Goal: Information Seeking & Learning: Learn about a topic

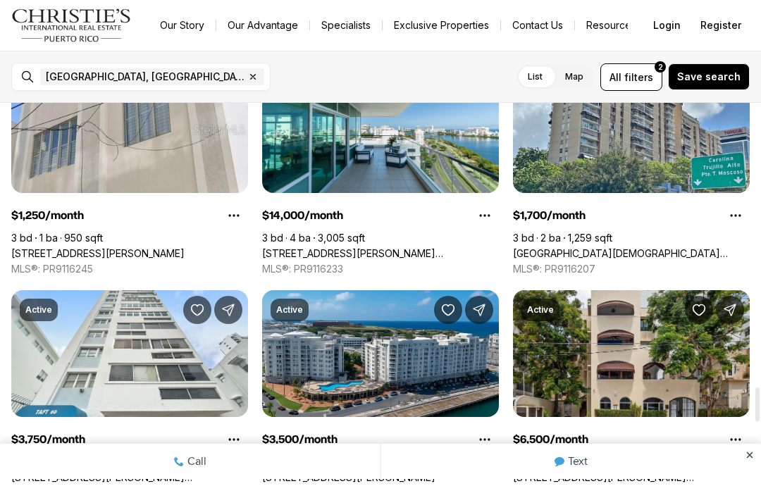
scroll to position [3229, 0]
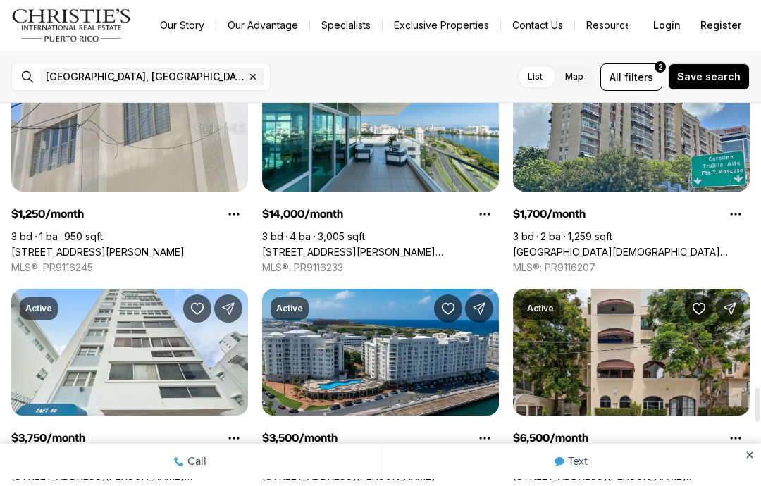
click at [178, 246] on link "[STREET_ADDRESS][PERSON_NAME]" at bounding box center [97, 252] width 173 height 13
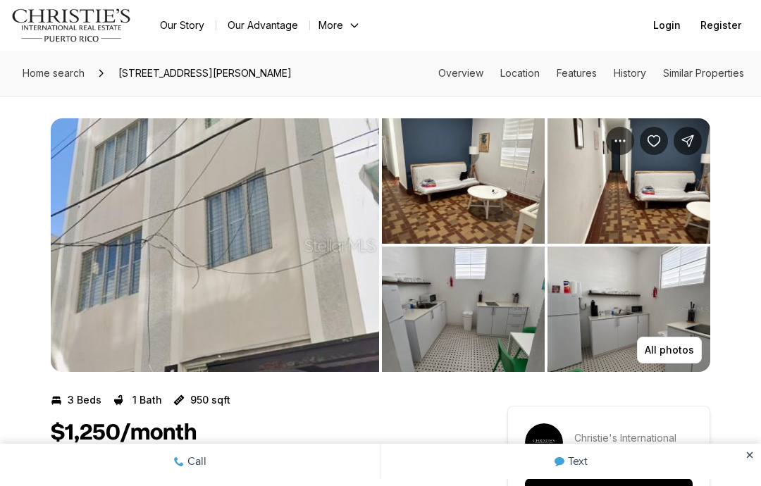
click at [669, 353] on p "All photos" at bounding box center [669, 349] width 49 height 11
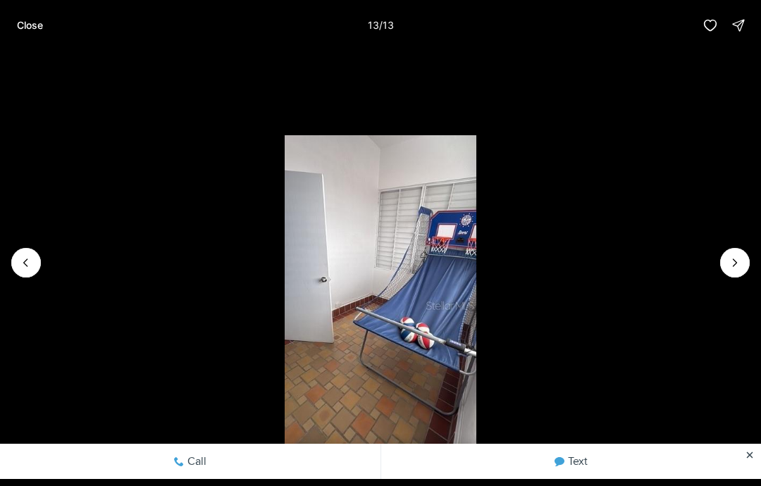
click at [30, 27] on p "Close" at bounding box center [30, 25] width 26 height 11
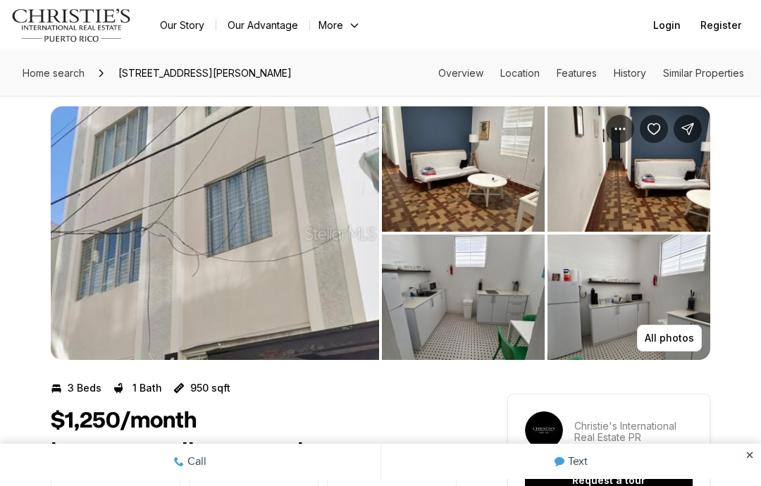
scroll to position [10, 0]
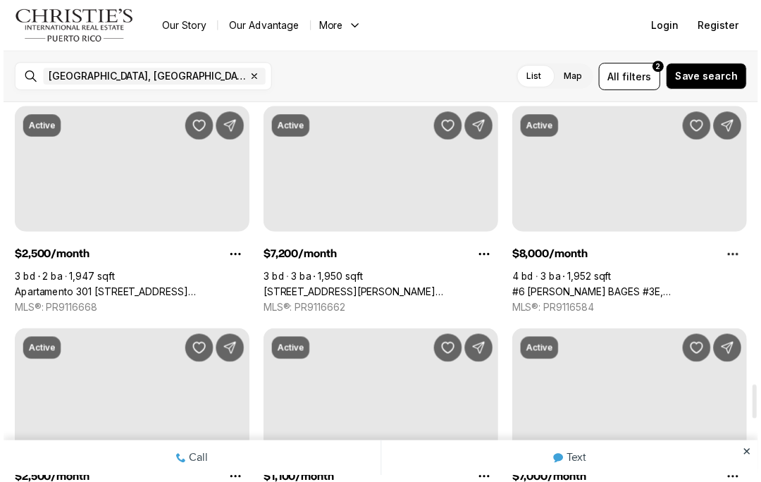
scroll to position [3229, 0]
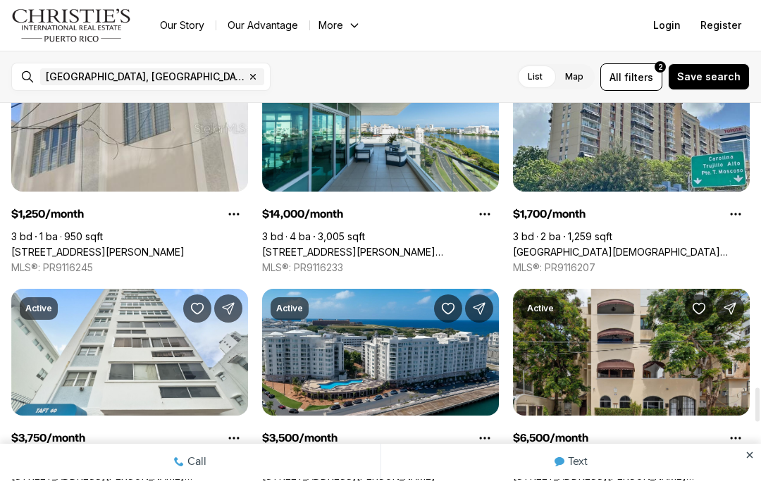
click at [641, 77] on span "filters" at bounding box center [638, 77] width 29 height 15
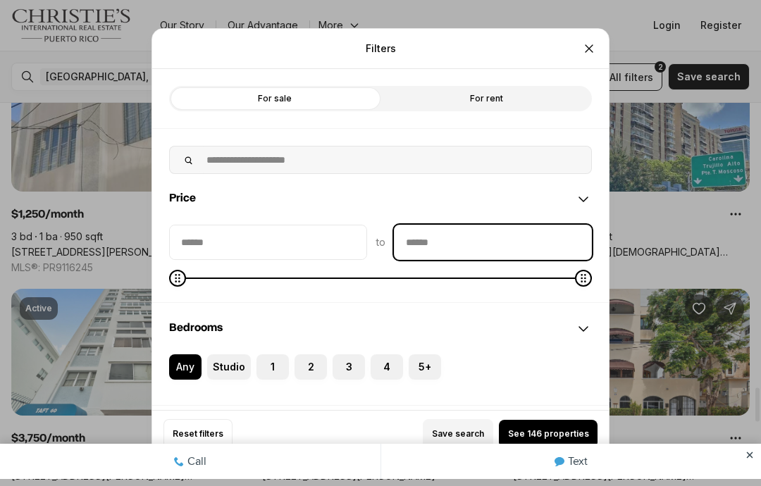
click at [464, 242] on input "priceMax" at bounding box center [492, 242] width 197 height 34
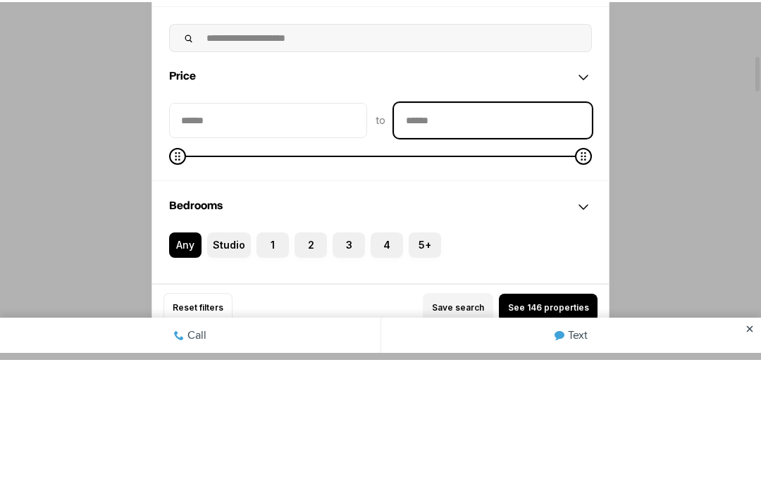
scroll to position [0, 0]
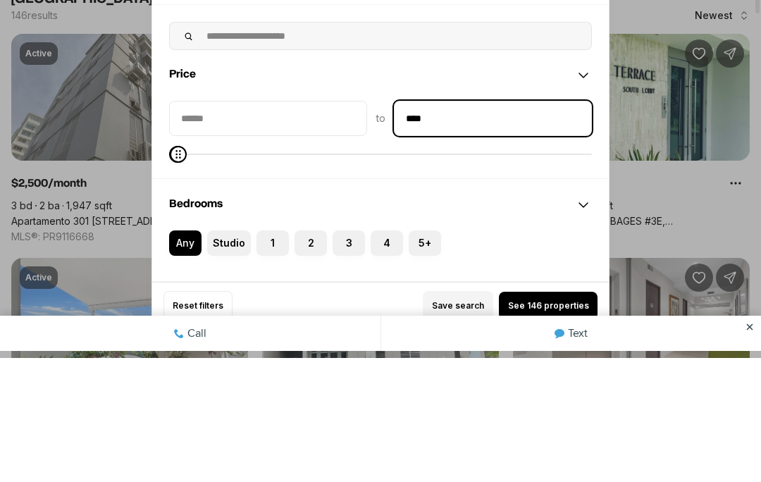
type input "******"
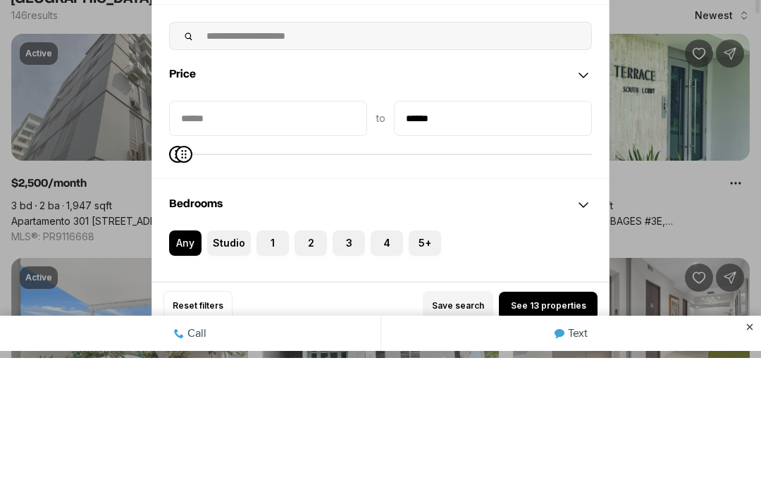
click at [702, 154] on div "Filters Refine your search with more filters For sale For rent Price to ****** …" at bounding box center [380, 241] width 761 height 482
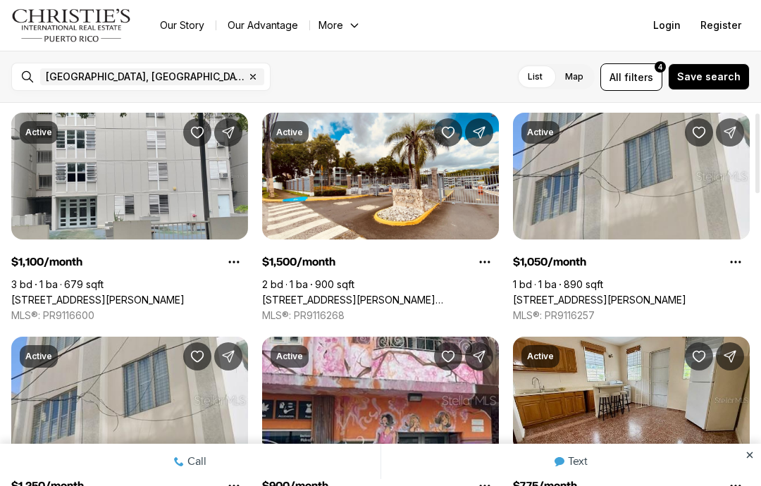
scroll to position [45, 0]
click at [174, 294] on link "75 JUNIN ST #1002, SAN JUAN PR, 00926" at bounding box center [97, 300] width 173 height 13
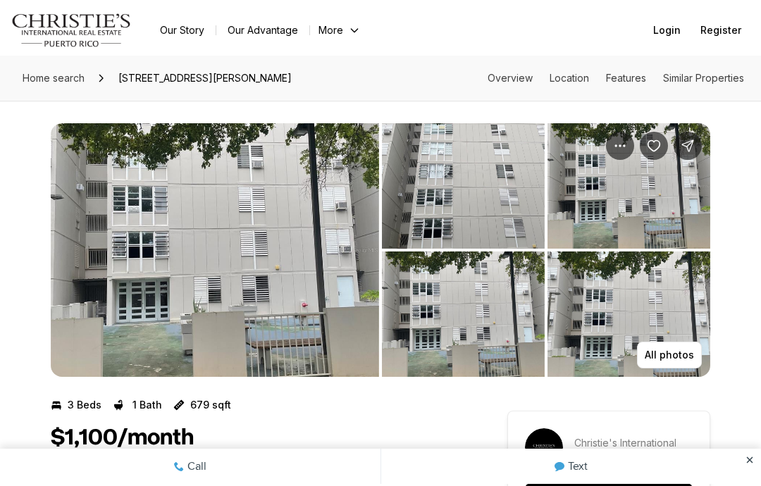
scroll to position [17, 0]
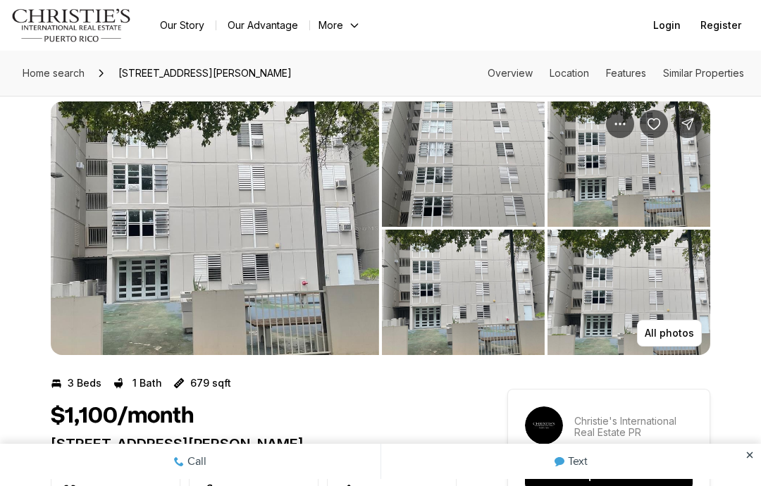
click at [674, 332] on p "All photos" at bounding box center [669, 333] width 49 height 11
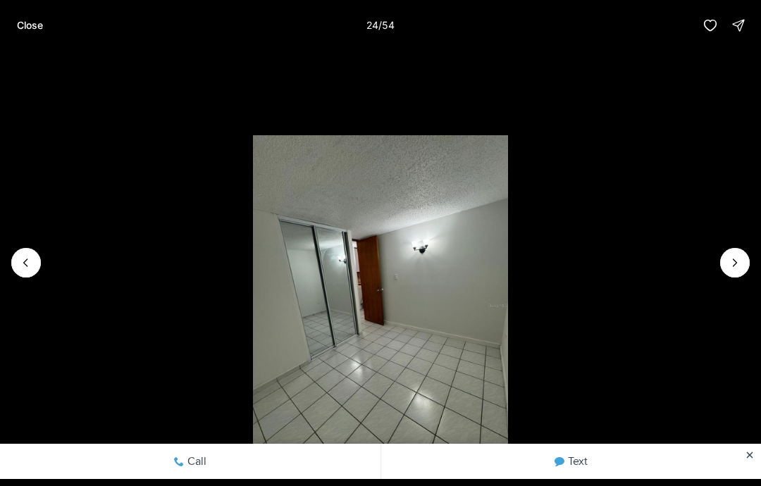
click at [378, 348] on img "24 of 54" at bounding box center [380, 305] width 255 height 340
click at [728, 244] on li "24 of 54" at bounding box center [380, 263] width 761 height 424
click at [727, 244] on li "24 of 54" at bounding box center [380, 263] width 761 height 424
click at [735, 260] on icon "Next slide" at bounding box center [735, 263] width 14 height 14
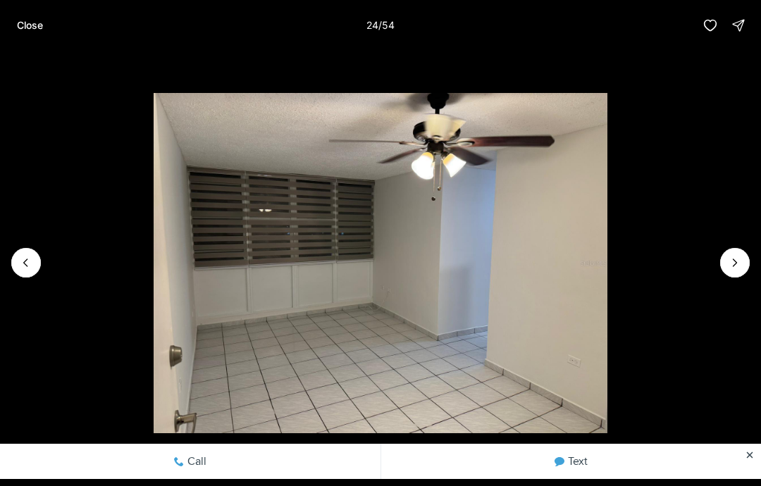
click at [735, 259] on icon "Next slide" at bounding box center [735, 263] width 14 height 14
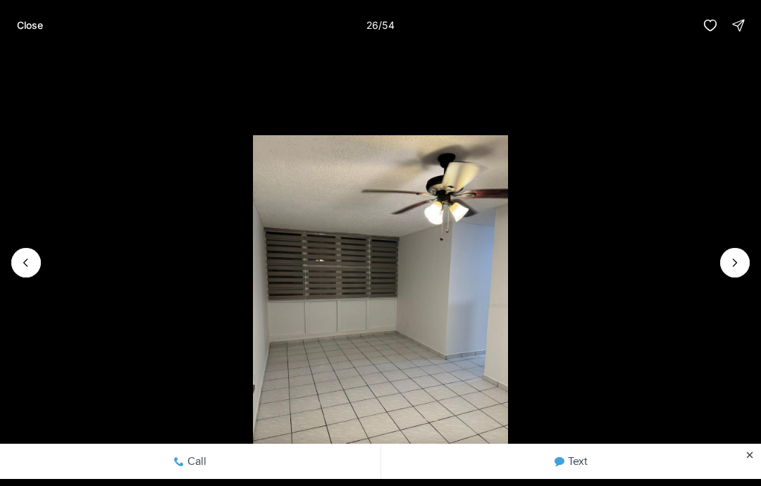
click at [731, 263] on icon "Next slide" at bounding box center [735, 263] width 14 height 14
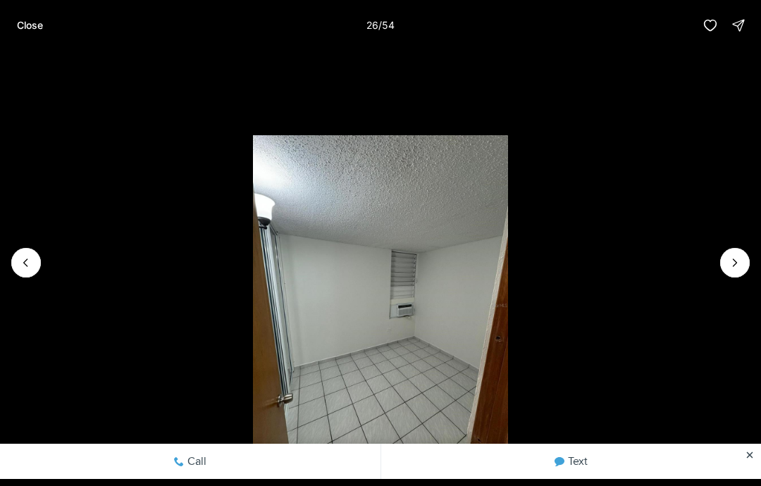
click at [731, 266] on icon "Next slide" at bounding box center [735, 263] width 14 height 14
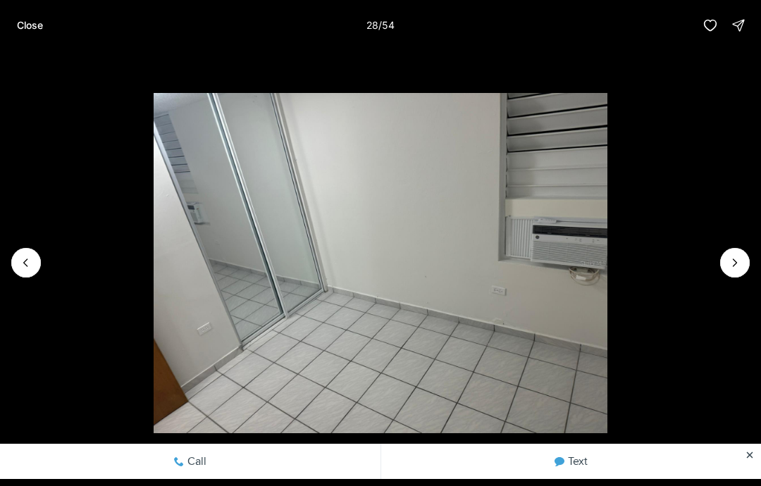
click at [707, 28] on icon "button" at bounding box center [710, 25] width 12 height 11
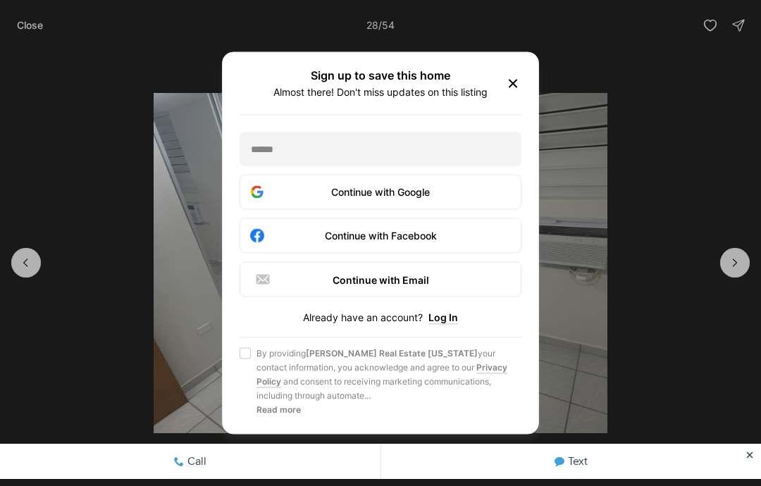
click at [506, 80] on icon "button" at bounding box center [512, 83] width 17 height 17
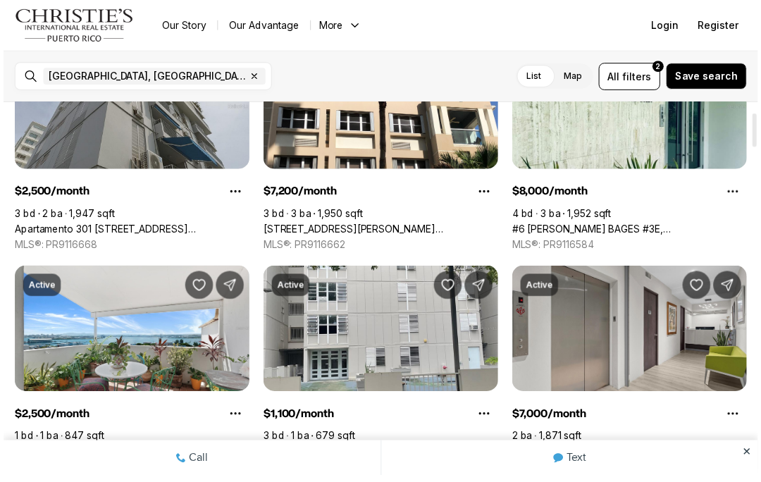
scroll to position [115, 0]
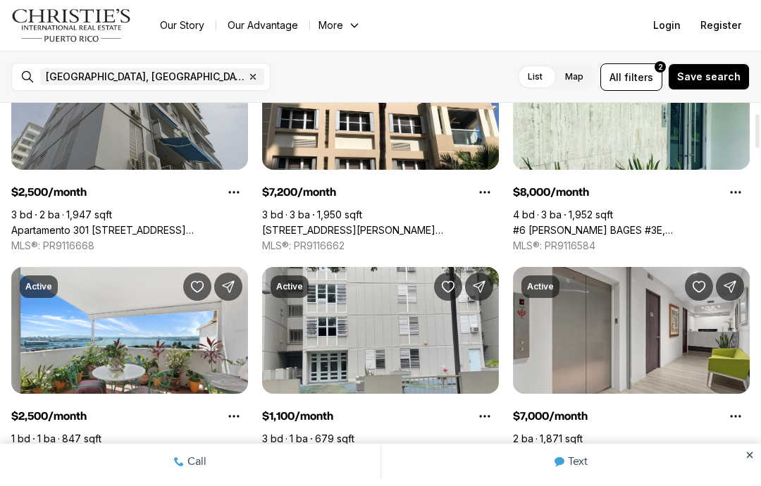
click at [628, 74] on span "All filters 2" at bounding box center [631, 77] width 44 height 15
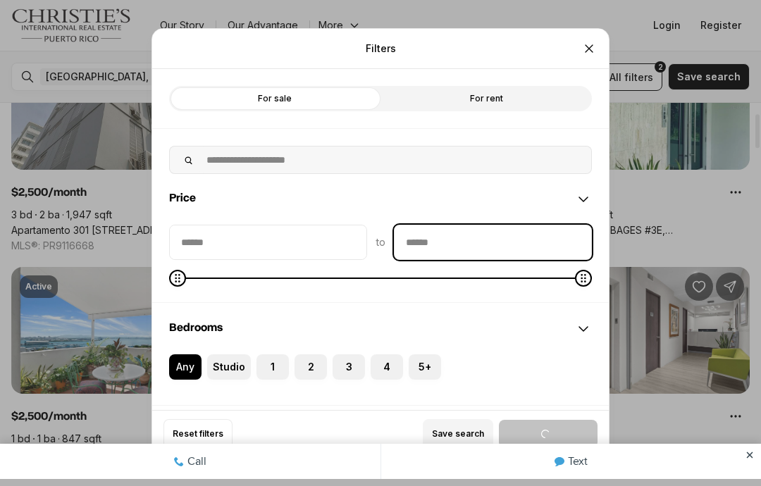
click at [514, 243] on input "priceMax" at bounding box center [492, 242] width 197 height 34
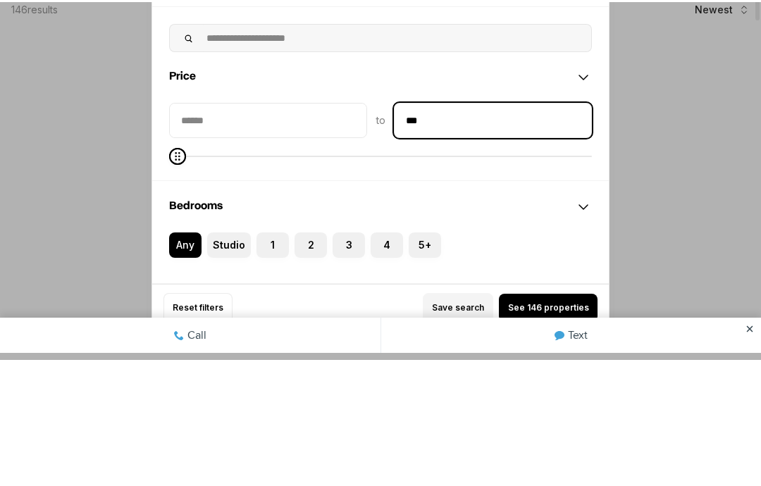
scroll to position [0, 0]
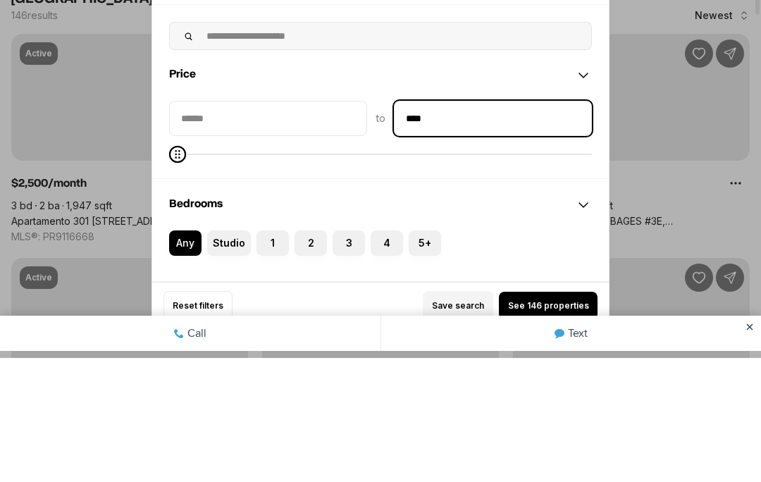
type input "******"
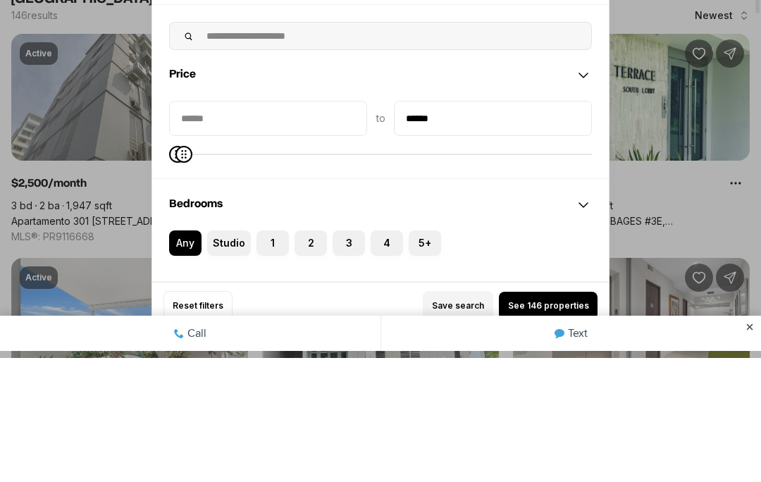
click at [696, 160] on div "Filters Refine your search with more filters For sale For rent Price to ****** …" at bounding box center [380, 241] width 761 height 482
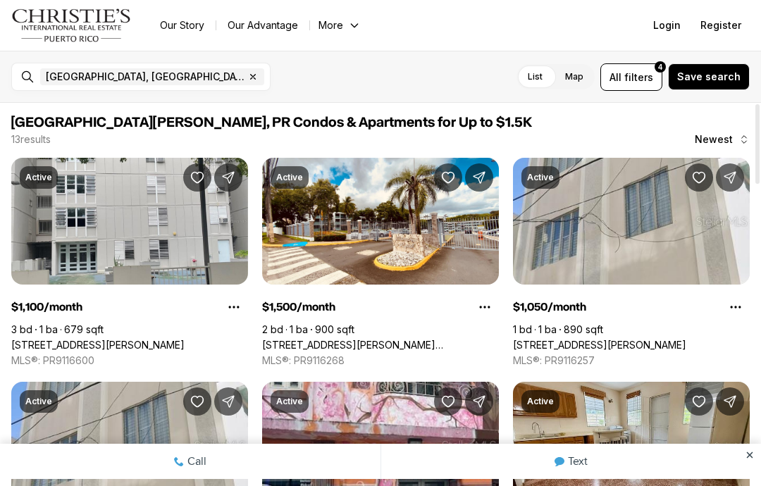
click at [457, 339] on link "[STREET_ADDRESS][PERSON_NAME][PERSON_NAME]" at bounding box center [380, 345] width 237 height 13
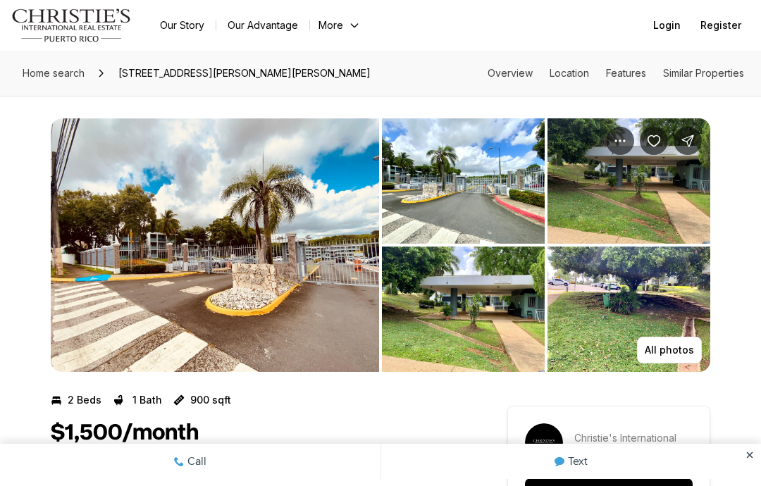
click at [676, 353] on p "All photos" at bounding box center [669, 349] width 49 height 11
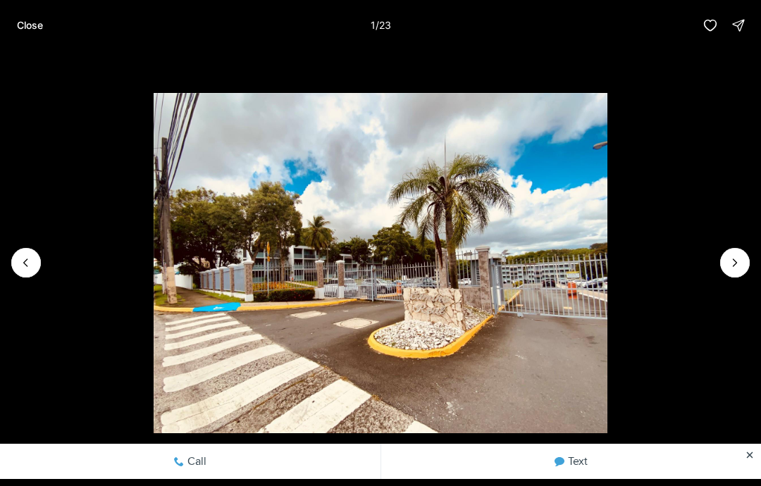
click at [728, 270] on button "Next slide" at bounding box center [735, 263] width 30 height 30
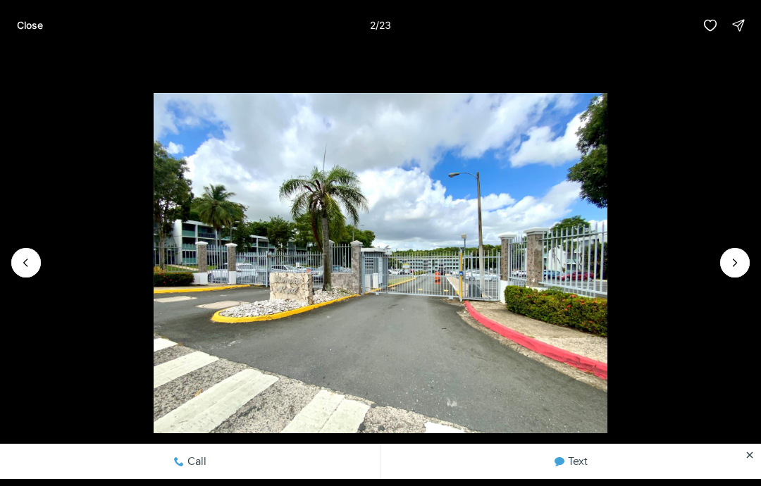
click at [728, 261] on icon "Next slide" at bounding box center [735, 263] width 14 height 14
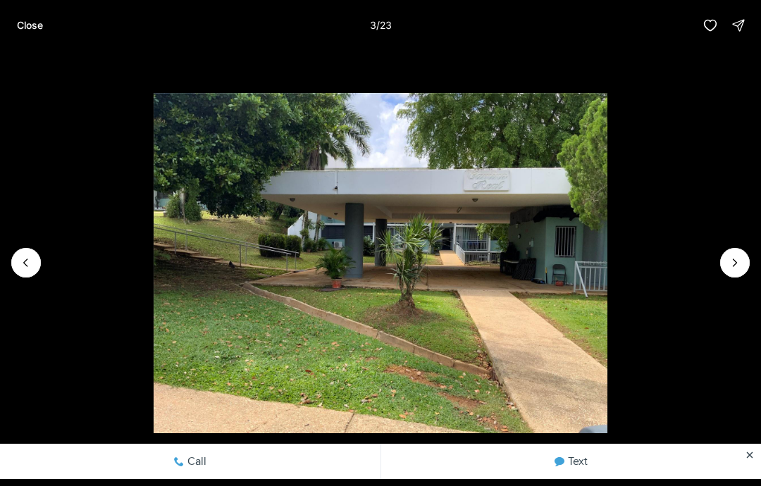
click at [723, 264] on button "Next slide" at bounding box center [735, 263] width 30 height 30
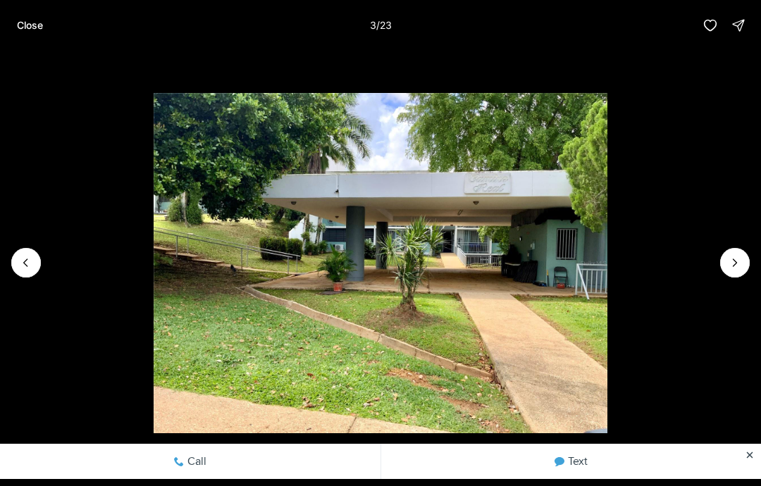
click at [721, 260] on button "Next slide" at bounding box center [735, 263] width 30 height 30
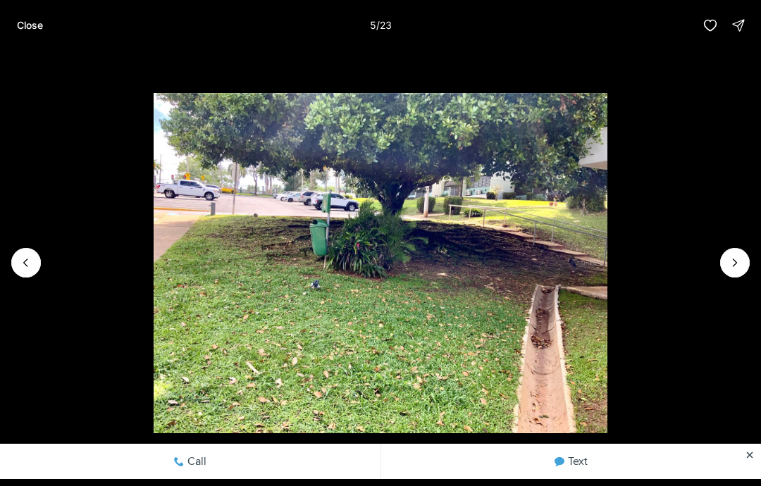
click at [722, 263] on button "Next slide" at bounding box center [735, 263] width 30 height 30
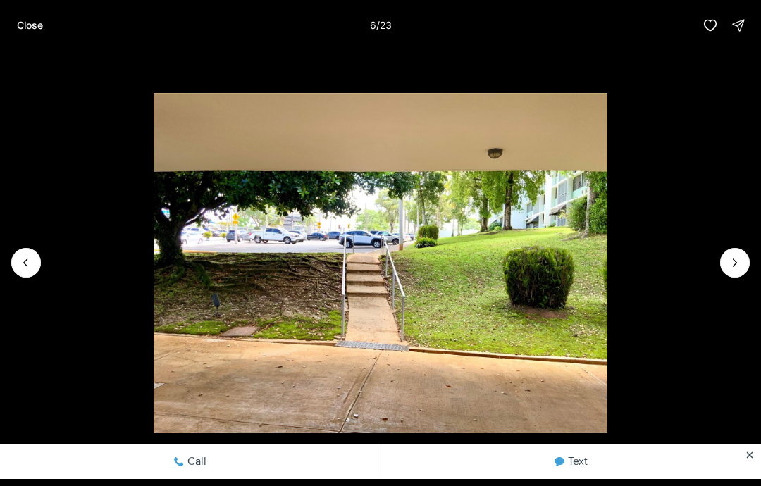
click at [721, 266] on button "Next slide" at bounding box center [735, 263] width 30 height 30
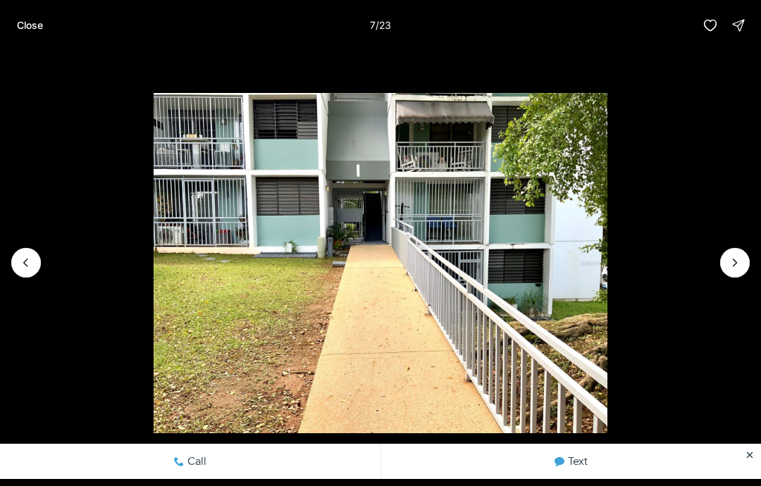
click at [728, 268] on icon "Next slide" at bounding box center [735, 263] width 14 height 14
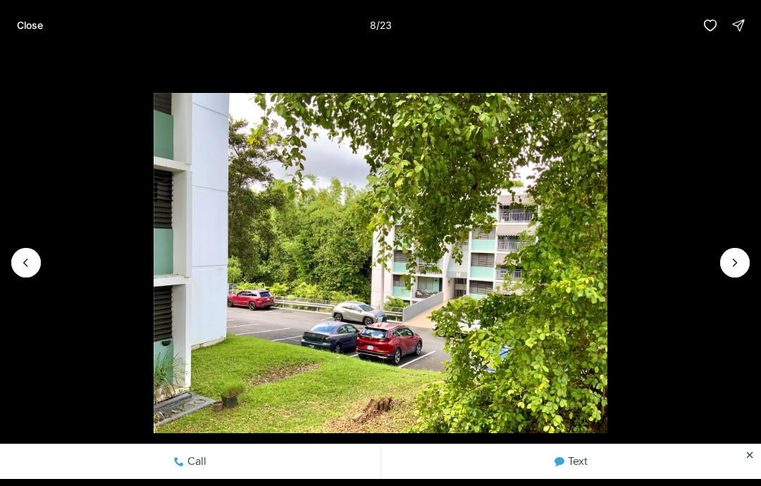
click at [728, 263] on icon "Next slide" at bounding box center [735, 263] width 14 height 14
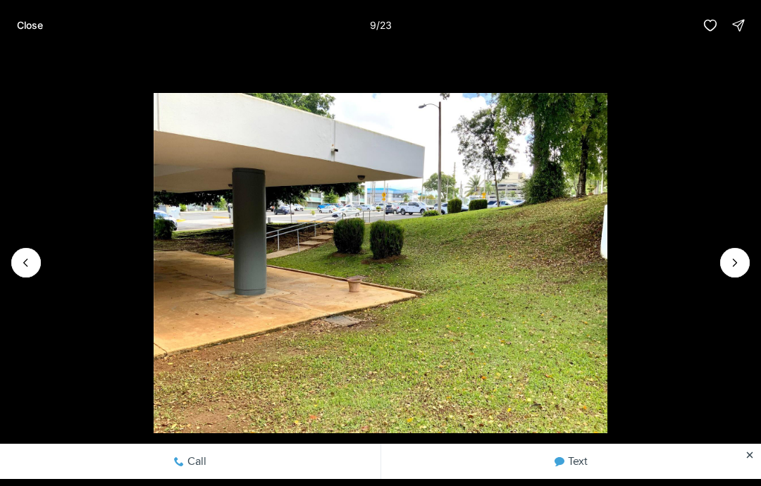
click at [730, 261] on icon "Next slide" at bounding box center [735, 263] width 14 height 14
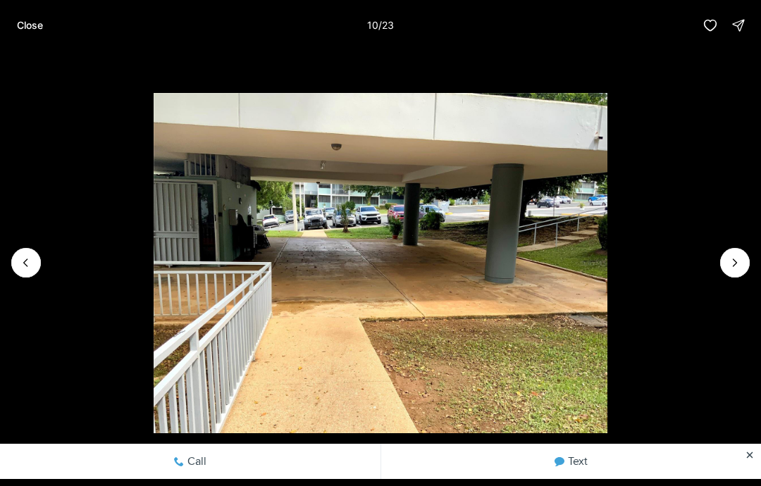
click at [728, 262] on icon "Next slide" at bounding box center [735, 263] width 14 height 14
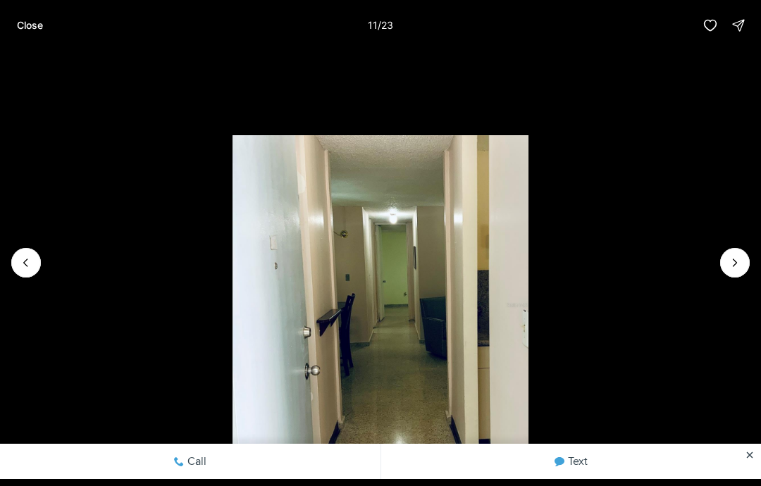
click at [730, 257] on icon "Next slide" at bounding box center [735, 263] width 14 height 14
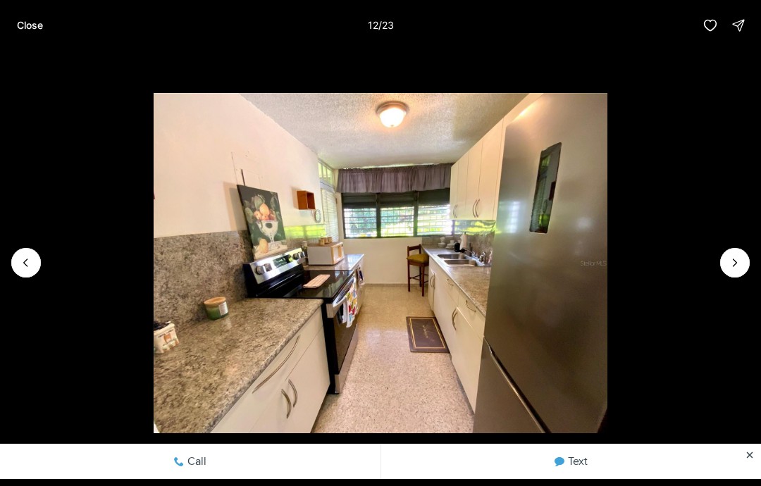
click at [733, 256] on icon "Next slide" at bounding box center [735, 263] width 14 height 14
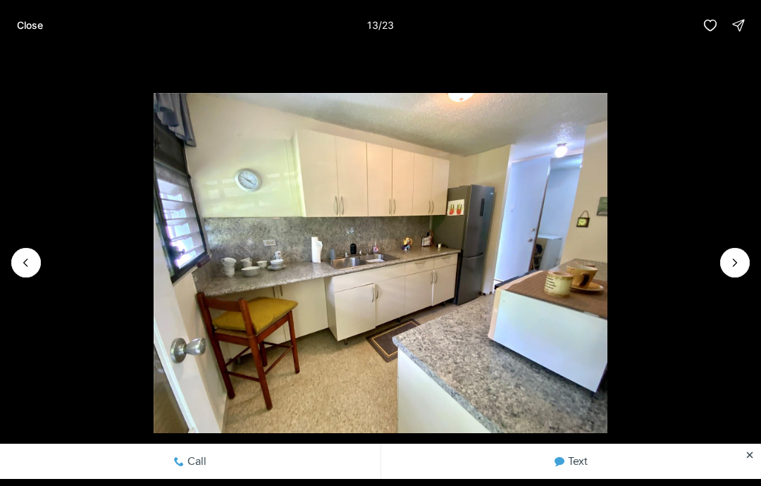
click at [730, 259] on icon "Next slide" at bounding box center [735, 263] width 14 height 14
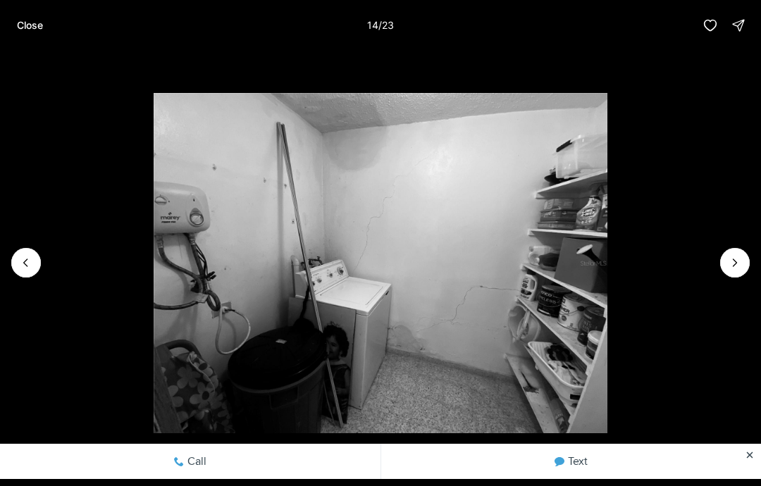
click at [729, 266] on icon "Next slide" at bounding box center [735, 263] width 14 height 14
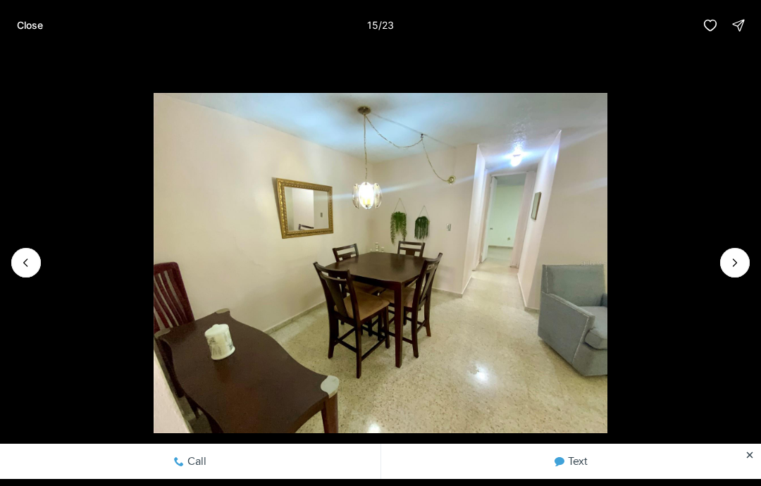
click at [738, 265] on icon "Next slide" at bounding box center [735, 263] width 14 height 14
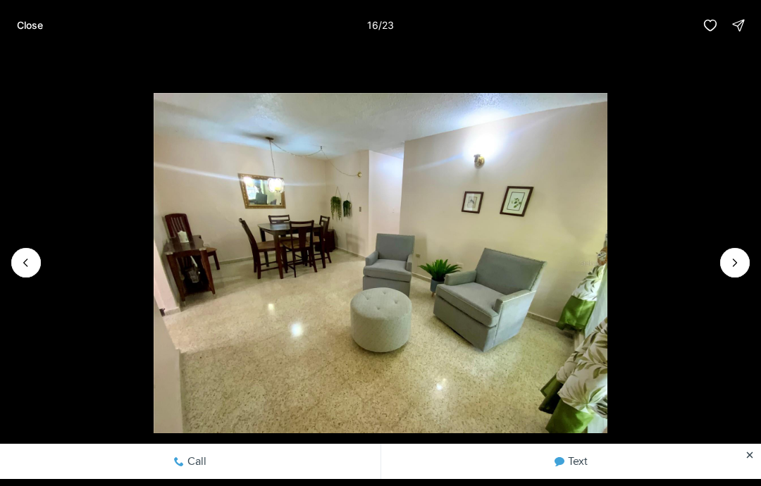
click at [740, 257] on icon "Next slide" at bounding box center [735, 263] width 14 height 14
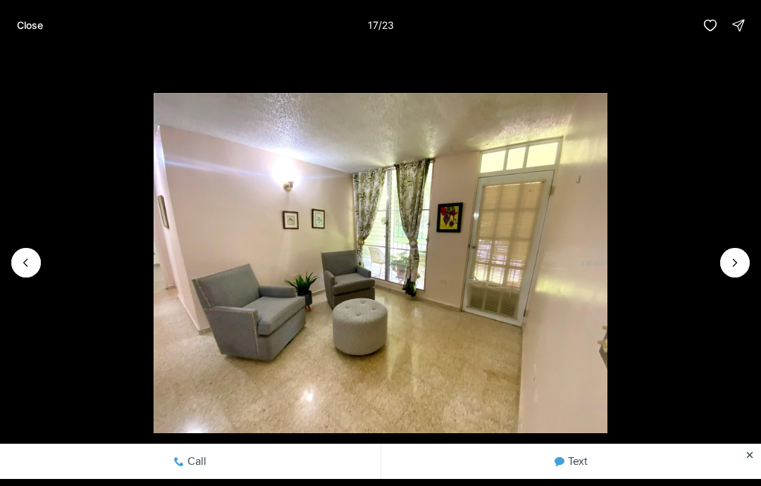
click at [736, 259] on icon "Next slide" at bounding box center [735, 263] width 14 height 14
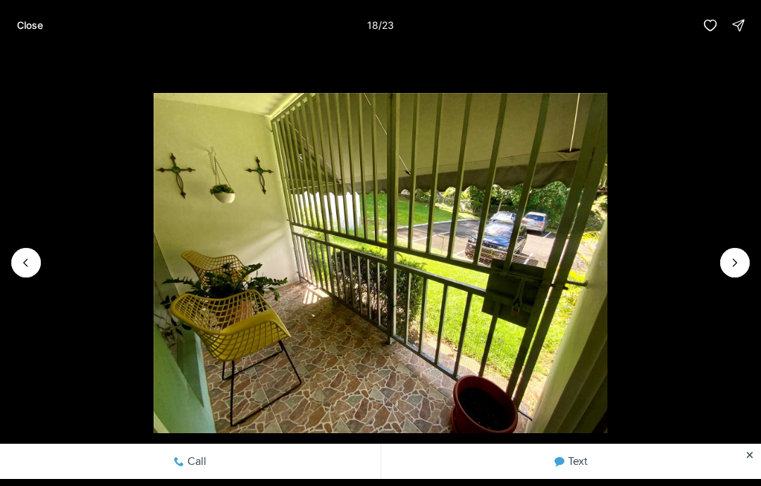
click at [735, 256] on icon "Next slide" at bounding box center [735, 263] width 14 height 14
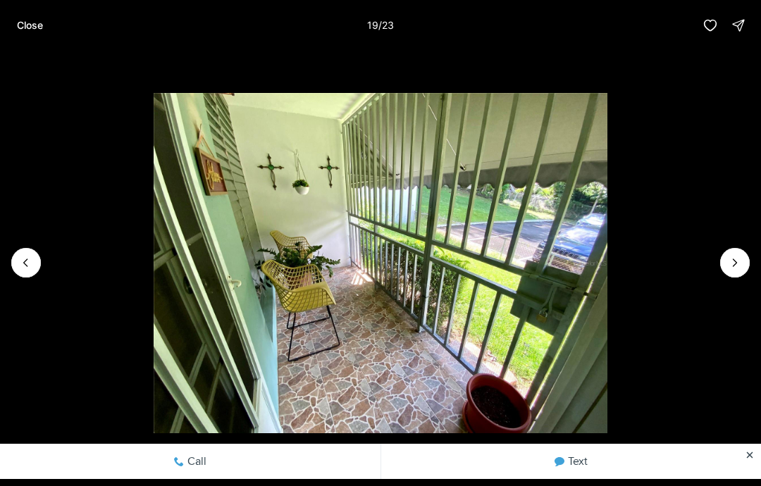
click at [732, 251] on button "Next slide" at bounding box center [735, 263] width 30 height 30
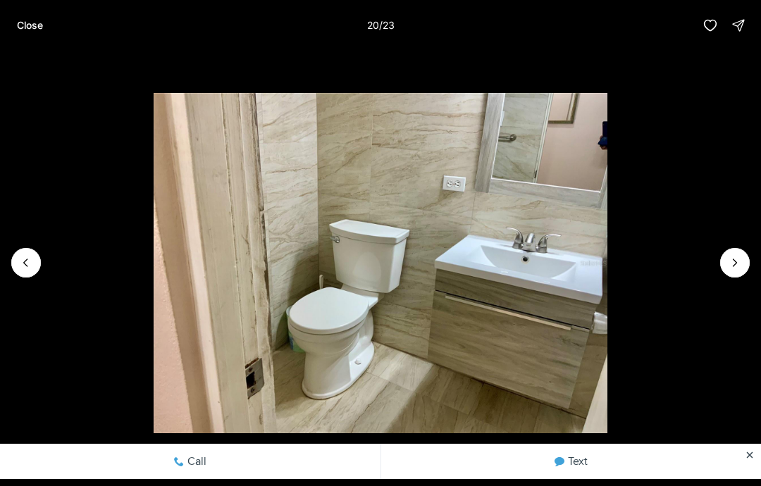
click at [731, 251] on button "Next slide" at bounding box center [735, 263] width 30 height 30
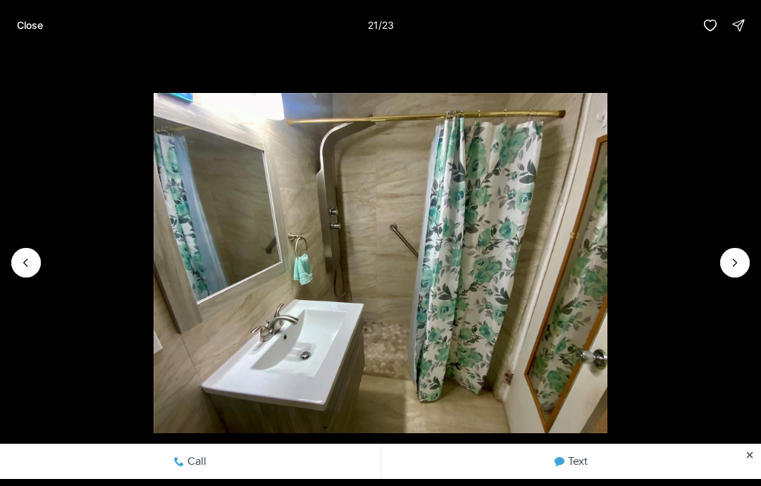
click at [728, 257] on icon "Next slide" at bounding box center [735, 263] width 14 height 14
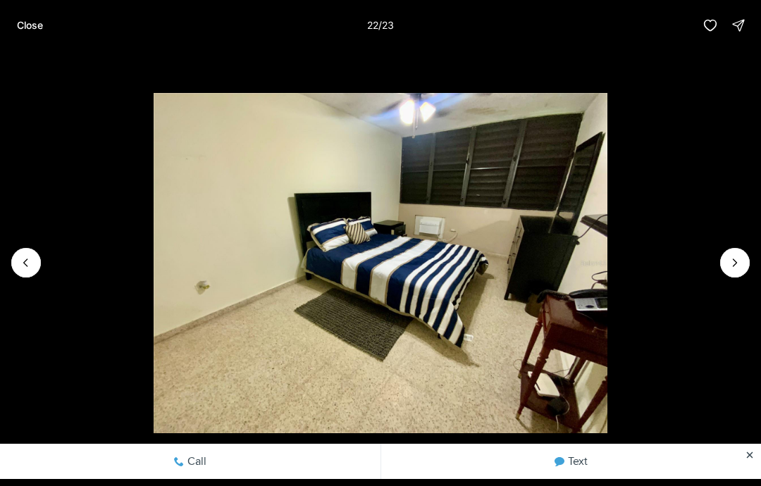
click at [725, 260] on button "Next slide" at bounding box center [735, 263] width 30 height 30
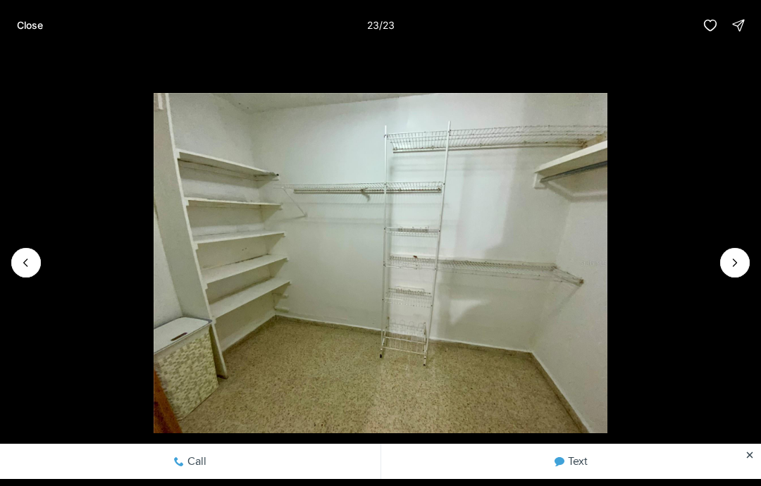
click at [607, 248] on img "23 of 23" at bounding box center [381, 263] width 454 height 340
click at [732, 260] on div at bounding box center [735, 263] width 30 height 30
click at [607, 250] on img "23 of 23" at bounding box center [381, 263] width 454 height 340
click at [731, 259] on div at bounding box center [735, 263] width 30 height 30
click at [730, 259] on div at bounding box center [735, 263] width 30 height 30
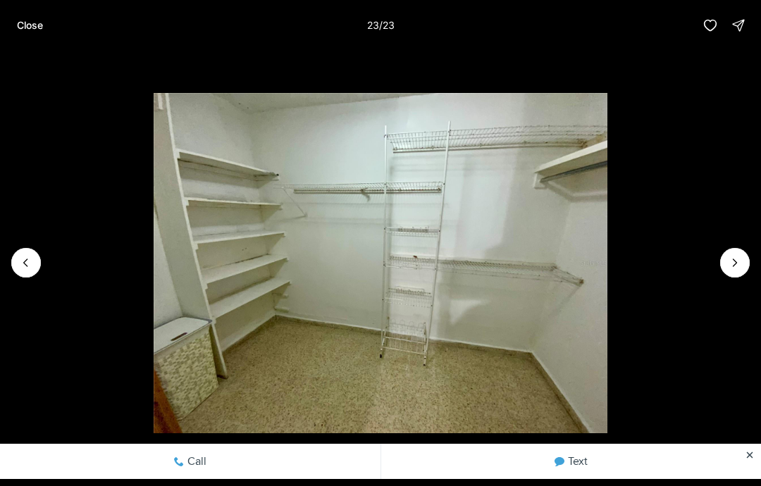
click at [607, 256] on img "23 of 23" at bounding box center [381, 263] width 454 height 340
click at [22, 25] on p "Close" at bounding box center [30, 25] width 26 height 11
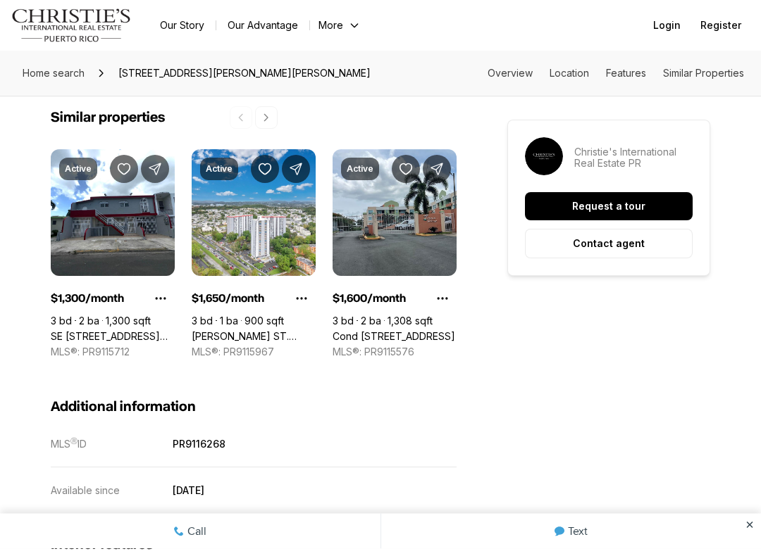
scroll to position [1181, 0]
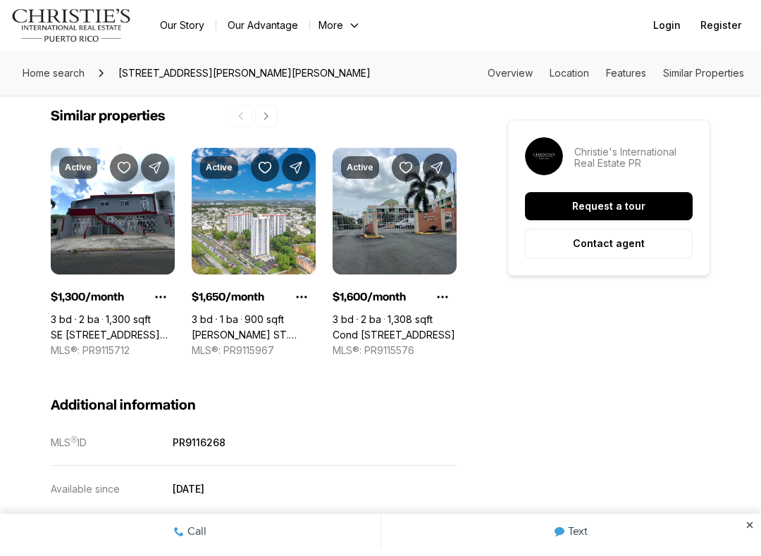
click at [117, 341] on link "SE 981 1 St. REPARTO METROPOLITANO #APT #1, SAN JUAN PR, 00901" at bounding box center [113, 335] width 124 height 13
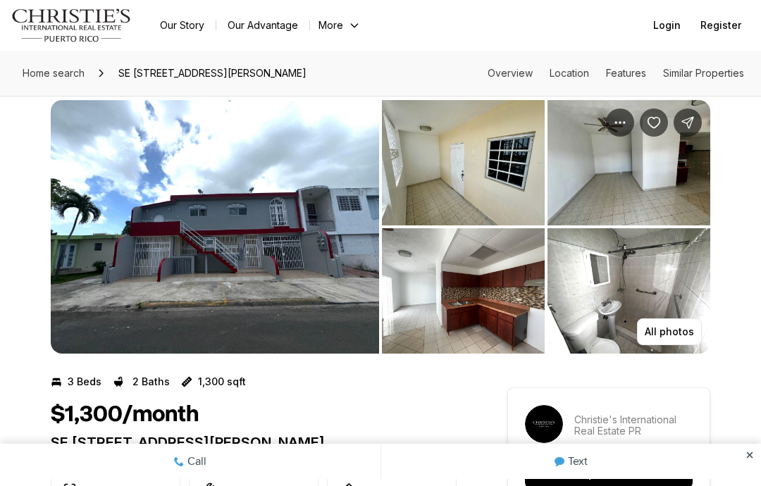
click at [684, 325] on button "All photos" at bounding box center [669, 331] width 65 height 27
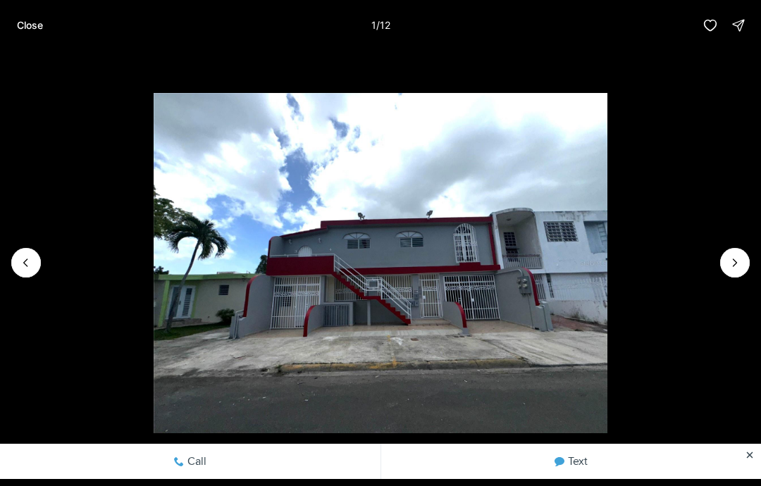
click at [607, 334] on img "1 of 12" at bounding box center [381, 263] width 454 height 340
click at [744, 253] on button "Next slide" at bounding box center [735, 263] width 30 height 30
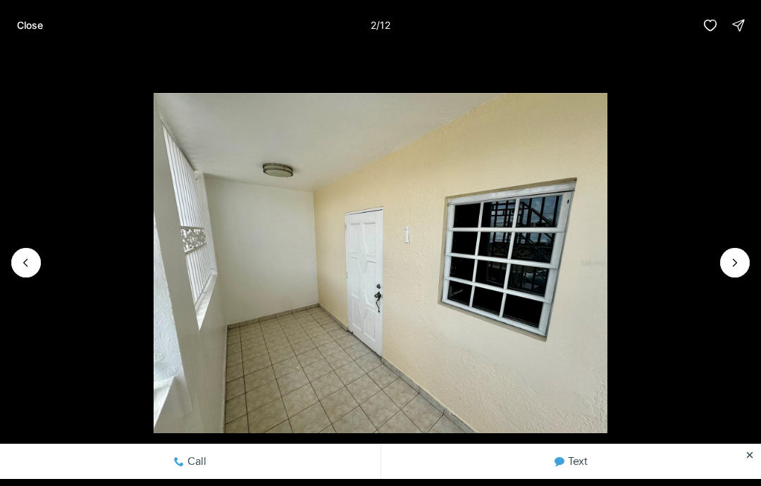
click at [733, 259] on icon "Next slide" at bounding box center [735, 263] width 14 height 14
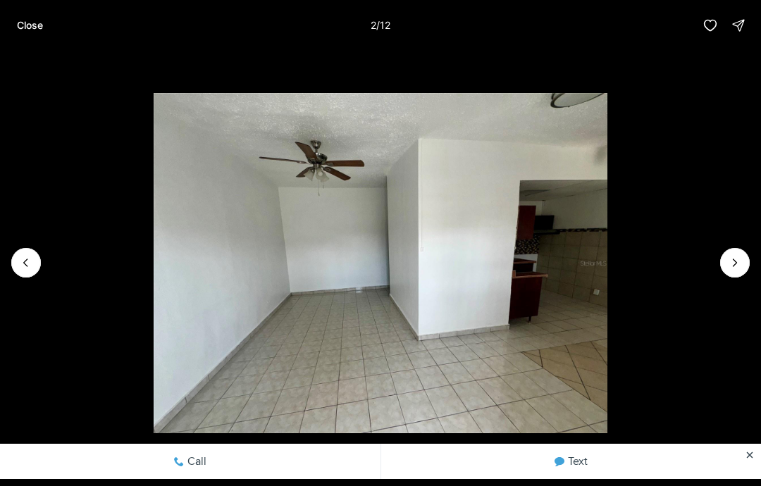
click at [735, 268] on icon "Next slide" at bounding box center [735, 263] width 14 height 14
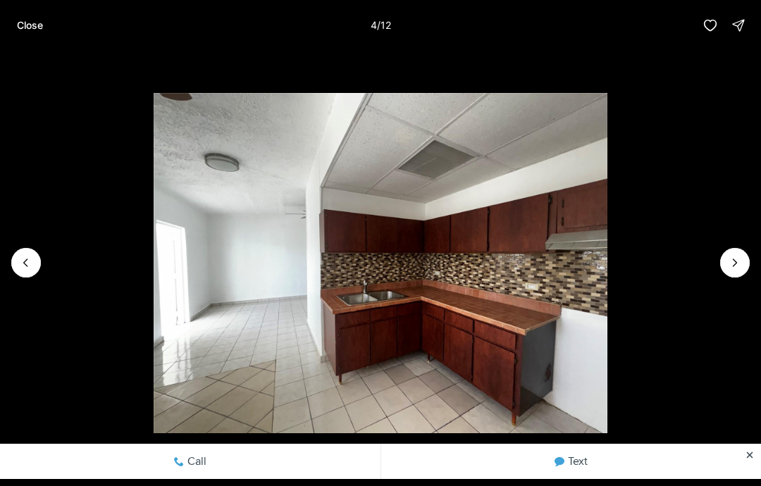
click at [733, 261] on icon "Next slide" at bounding box center [735, 263] width 14 height 14
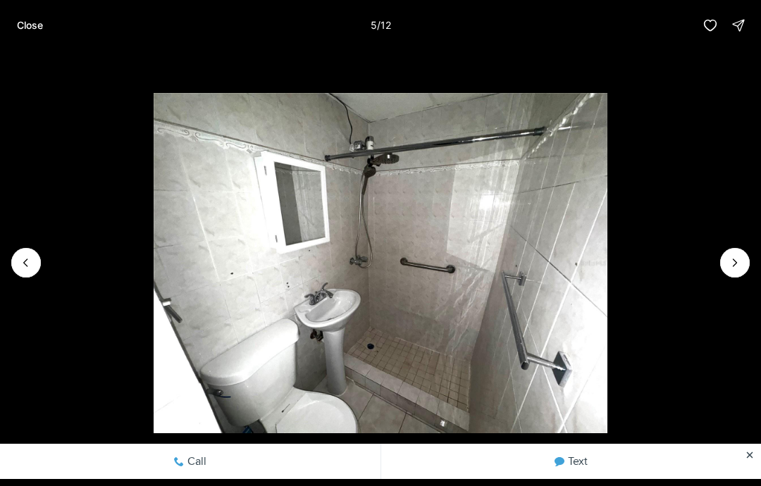
click at [735, 269] on icon "Next slide" at bounding box center [735, 263] width 14 height 14
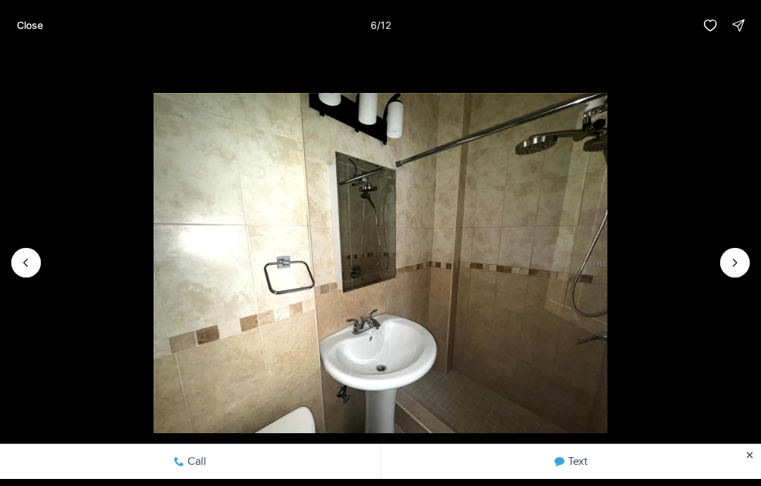
click at [731, 263] on icon "Next slide" at bounding box center [735, 263] width 14 height 14
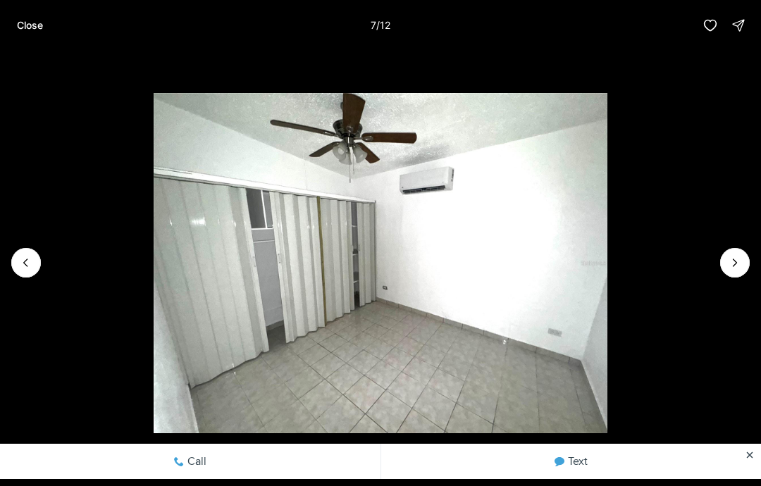
click at [728, 261] on icon "Next slide" at bounding box center [735, 263] width 14 height 14
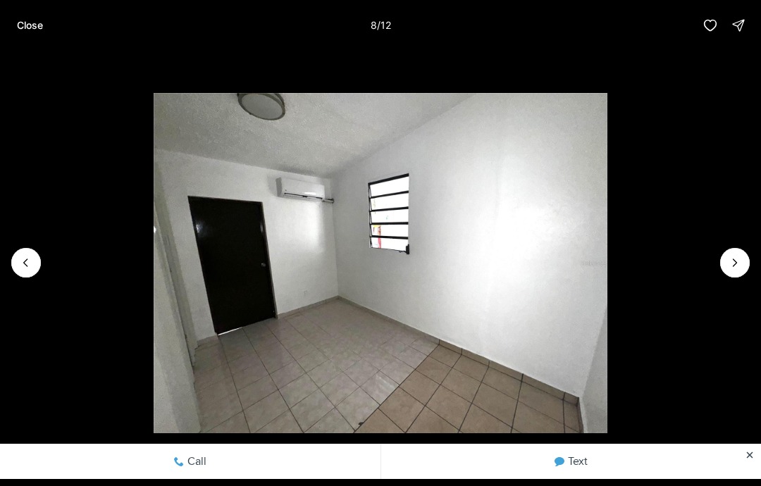
click at [729, 261] on icon "Next slide" at bounding box center [735, 263] width 14 height 14
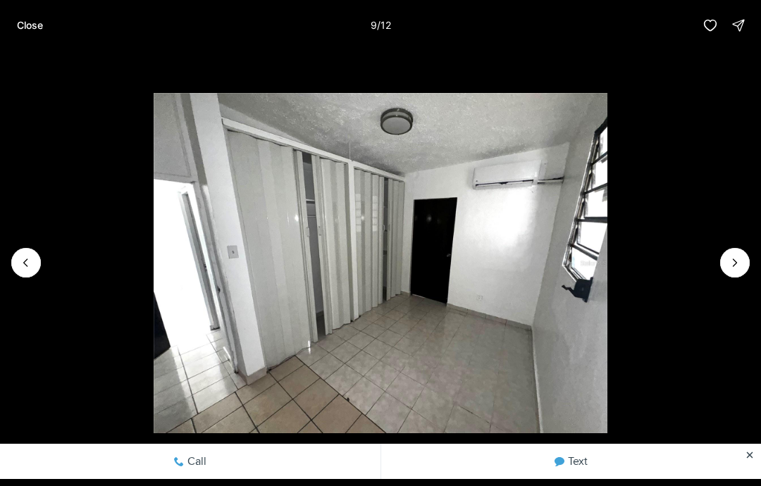
click at [730, 263] on icon "Next slide" at bounding box center [735, 263] width 14 height 14
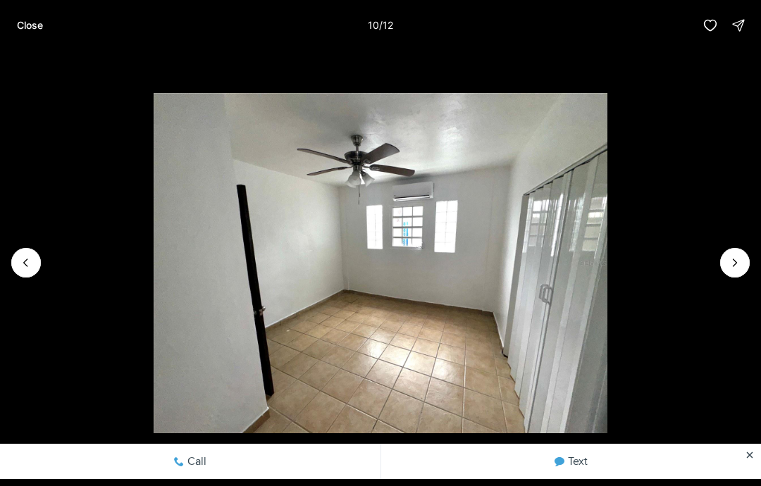
click at [730, 259] on icon "Next slide" at bounding box center [735, 263] width 14 height 14
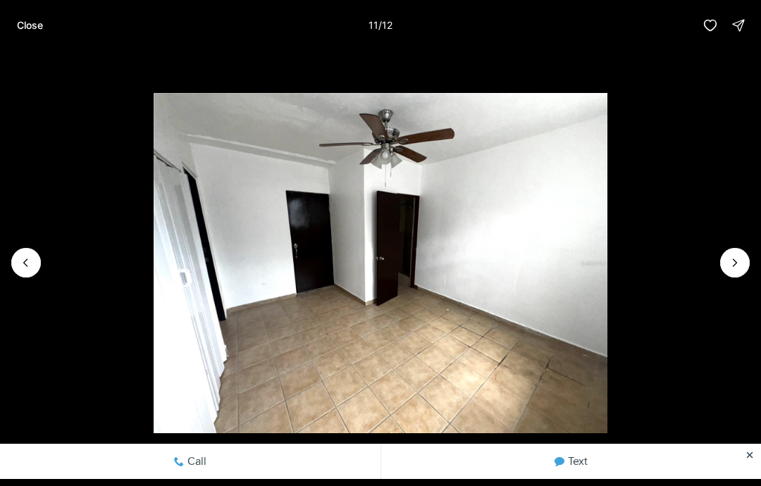
click at [35, 256] on button "Previous slide" at bounding box center [26, 263] width 30 height 30
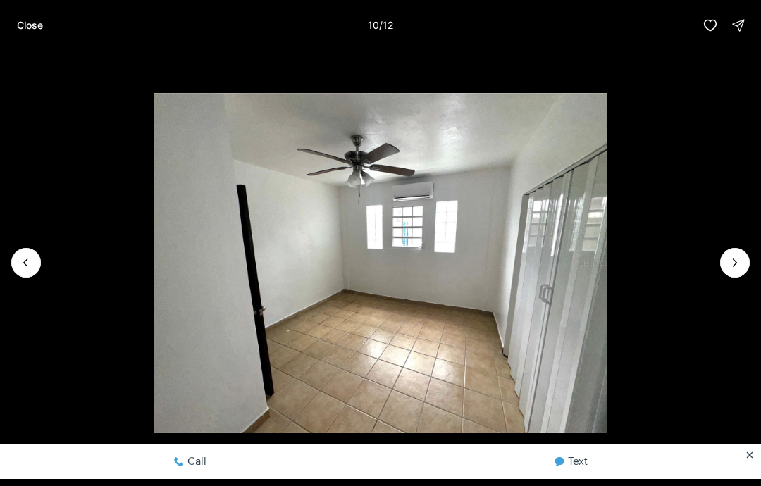
click at [22, 37] on button "Close" at bounding box center [29, 25] width 43 height 28
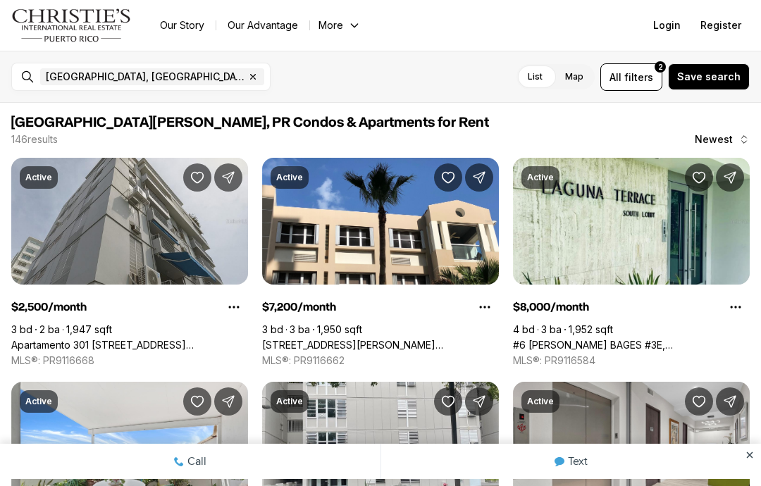
click at [634, 73] on span "filters" at bounding box center [638, 77] width 29 height 15
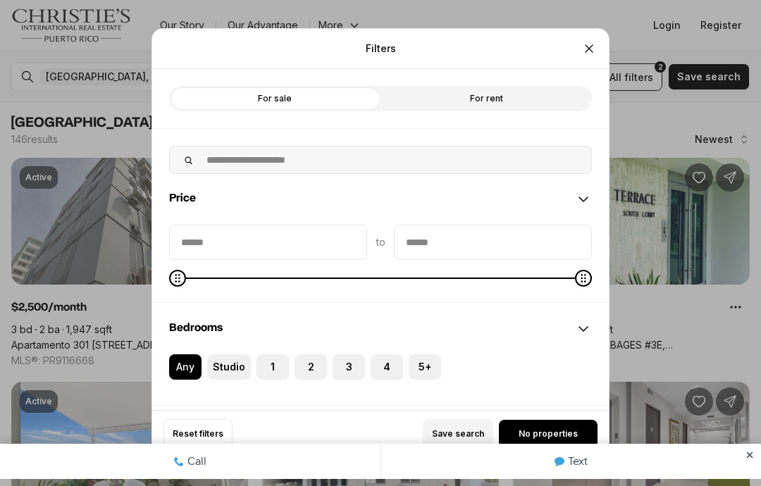
scroll to position [27, 0]
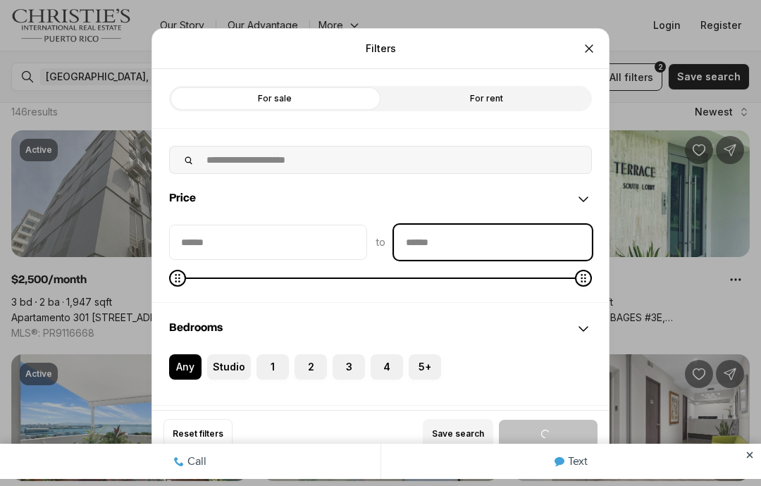
click at [520, 233] on input "priceMax" at bounding box center [492, 242] width 197 height 34
type input "****"
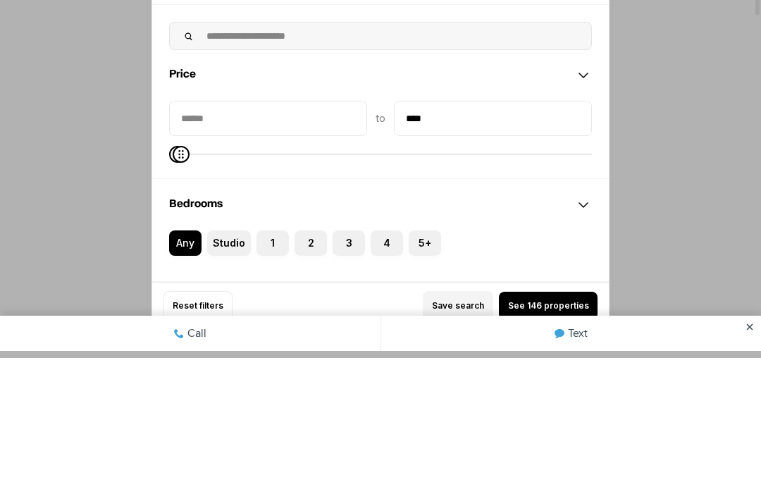
click at [711, 181] on div "Filters Refine your search with more filters For sale For rent Price to **** Be…" at bounding box center [380, 241] width 761 height 482
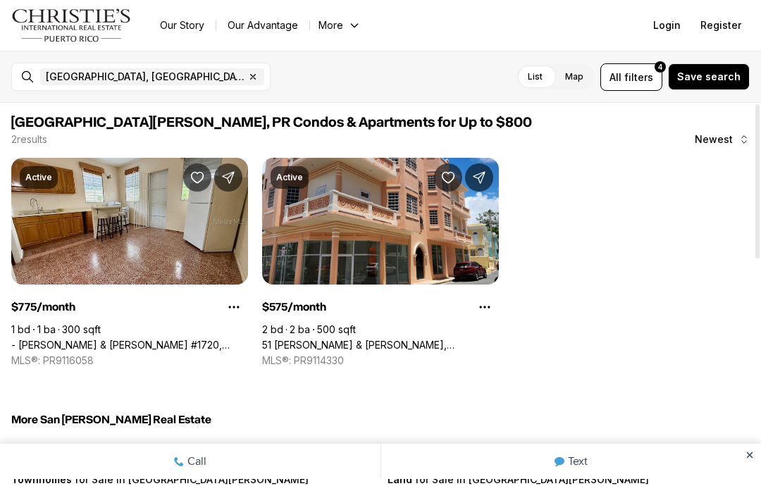
scroll to position [0, 0]
click at [621, 75] on span "All" at bounding box center [615, 77] width 12 height 15
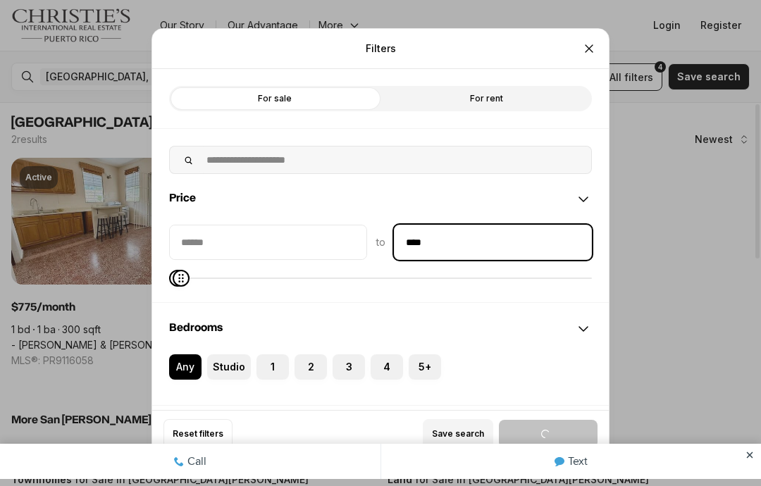
click at [475, 239] on input "****" at bounding box center [492, 242] width 197 height 34
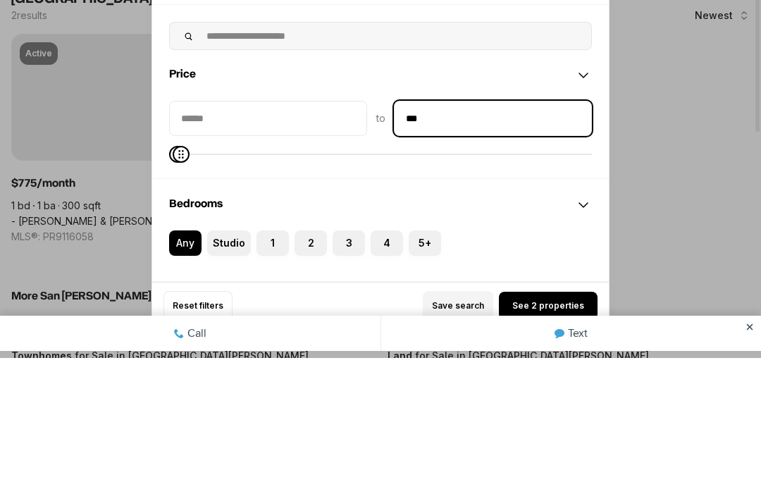
type input "**"
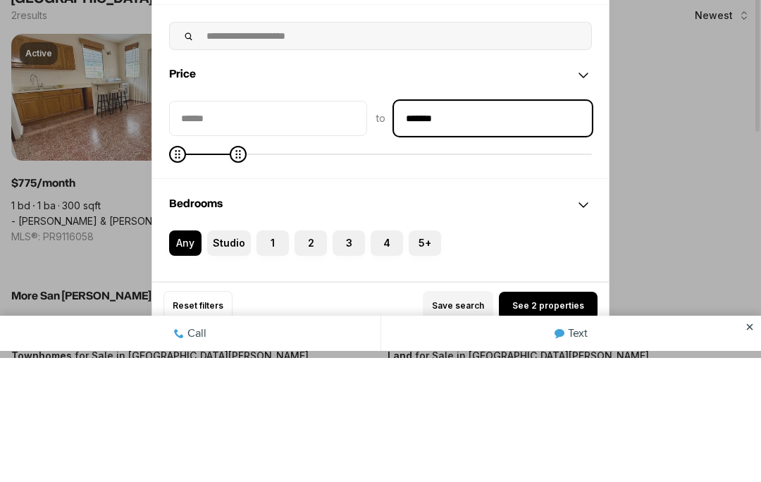
type input "******"
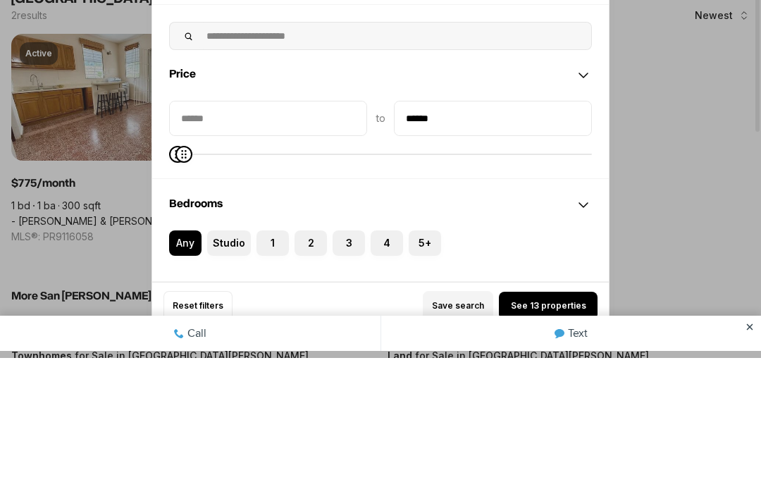
click at [731, 165] on div "Filters Refine your search with more filters For sale For rent Price to ****** …" at bounding box center [380, 241] width 761 height 482
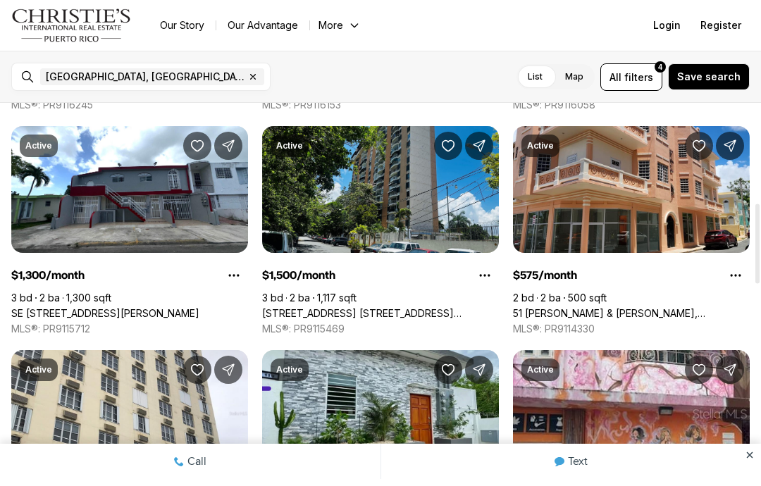
scroll to position [484, 0]
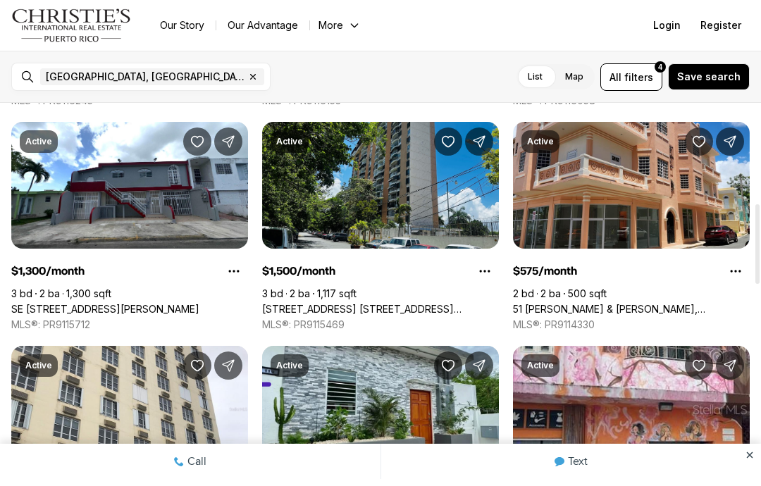
click at [186, 303] on link "SE [STREET_ADDRESS][PERSON_NAME]" at bounding box center [105, 309] width 188 height 13
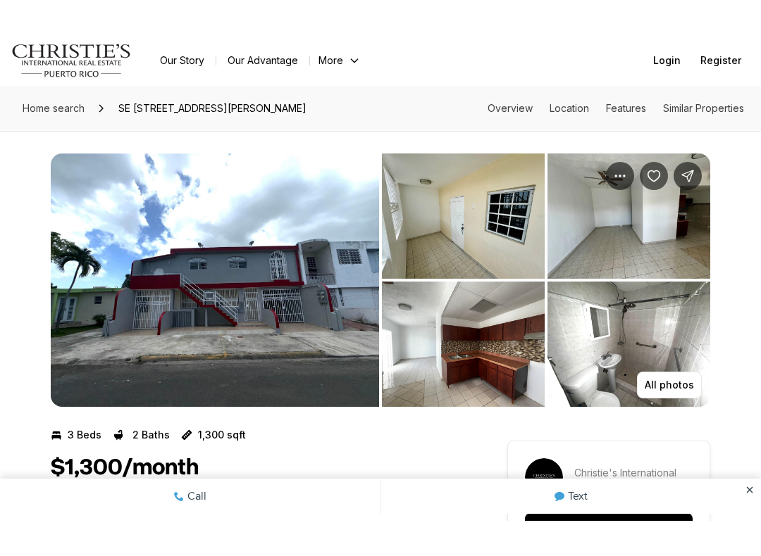
scroll to position [46, 0]
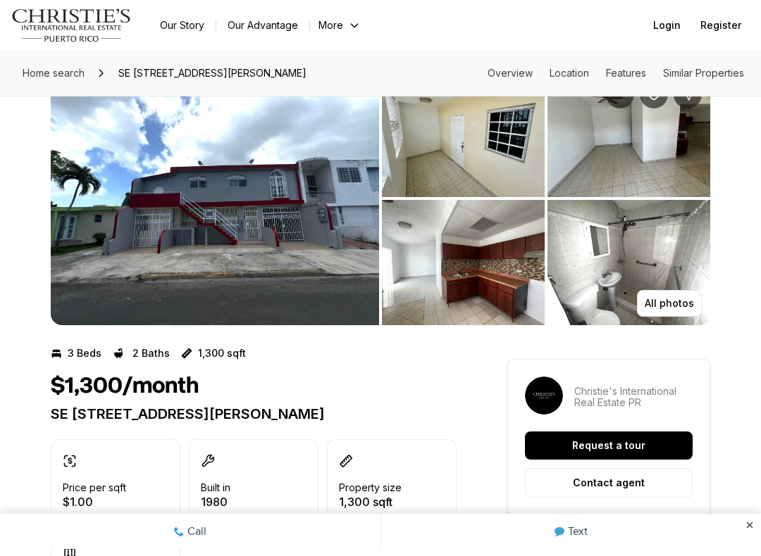
click at [680, 306] on p "All photos" at bounding box center [669, 303] width 49 height 11
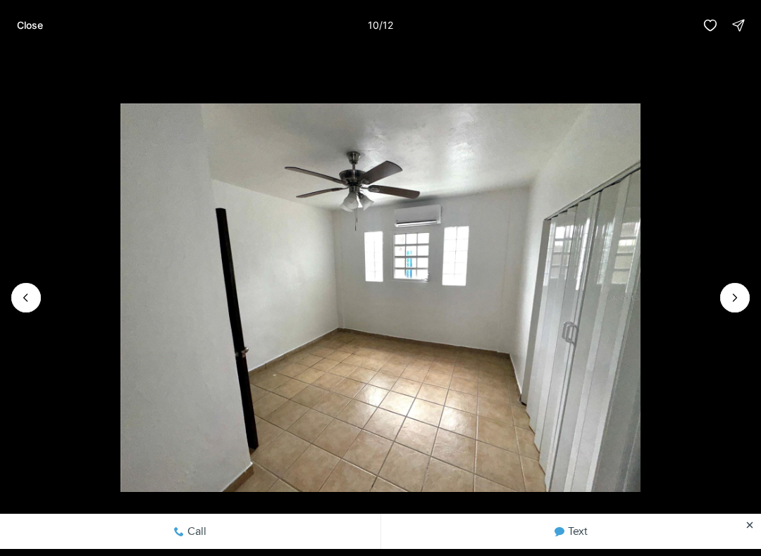
click at [32, 32] on button "Close" at bounding box center [29, 25] width 43 height 28
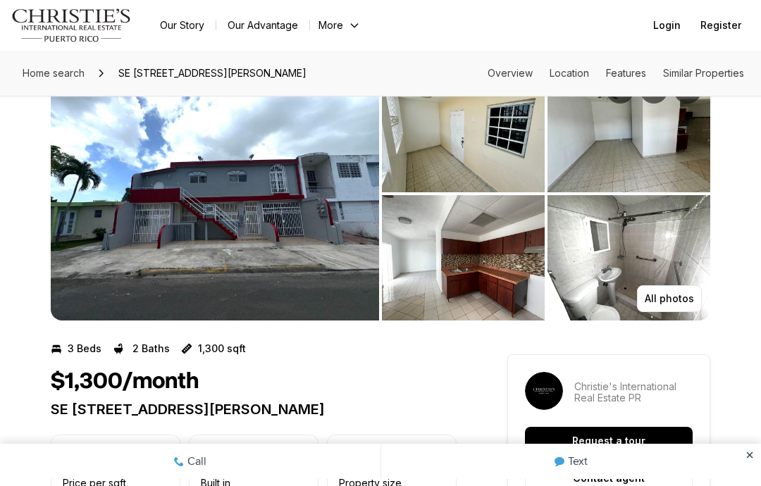
scroll to position [36, 0]
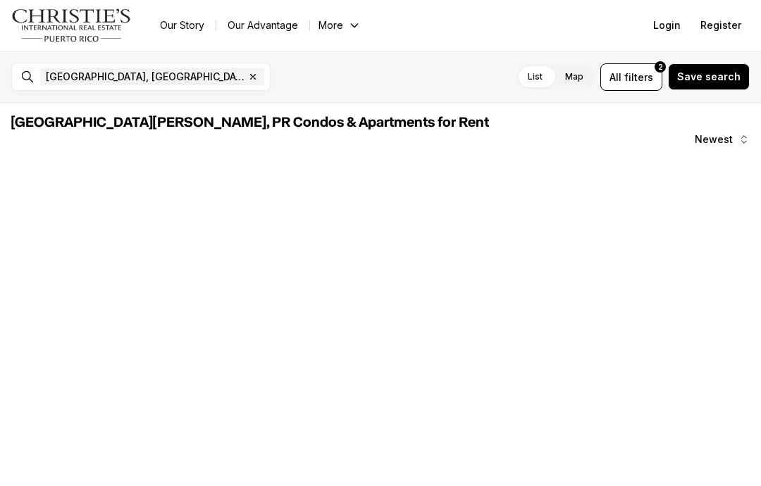
click at [637, 78] on span "filters" at bounding box center [638, 77] width 29 height 15
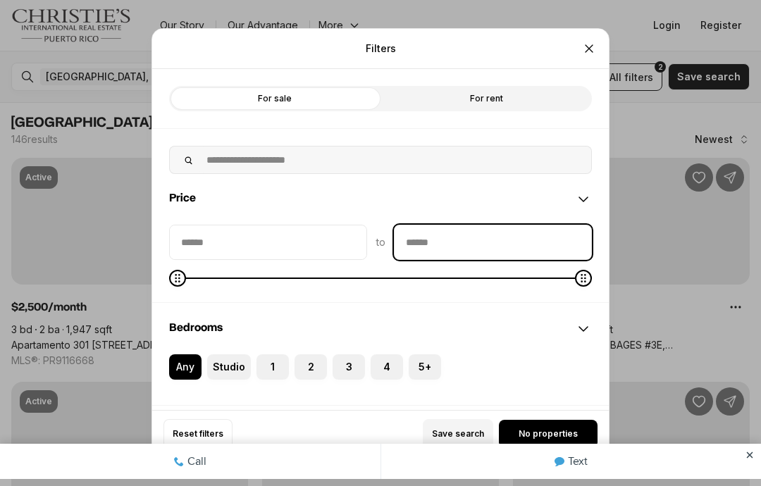
click at [472, 241] on input "priceMax" at bounding box center [492, 242] width 197 height 34
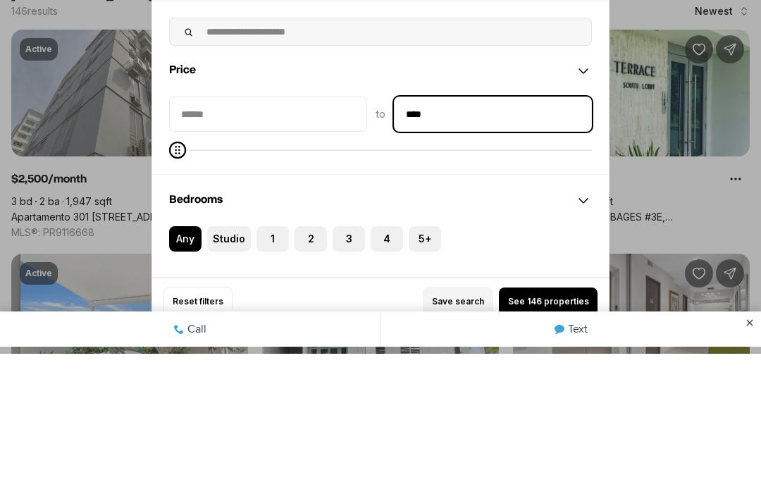
type input "******"
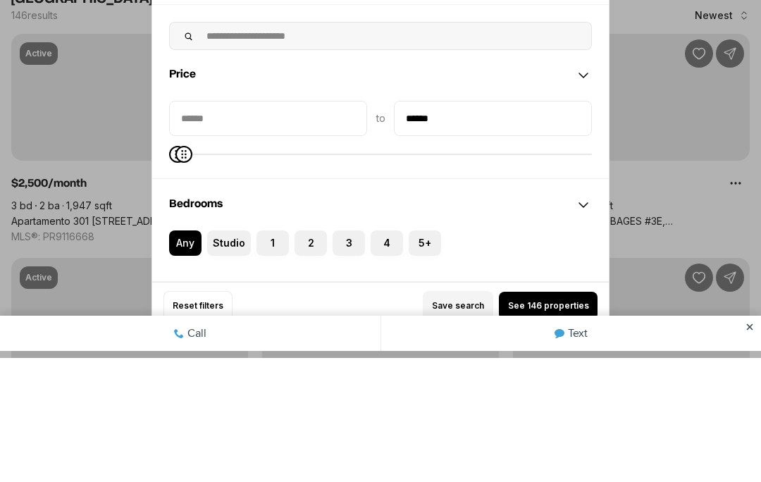
click at [718, 166] on div "Filters Refine your search with more filters For sale For rent Price to ****** …" at bounding box center [380, 241] width 761 height 482
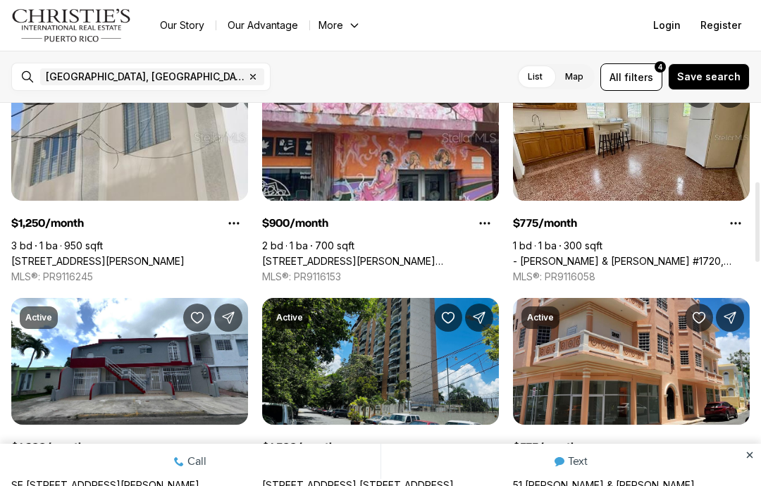
scroll to position [465, 0]
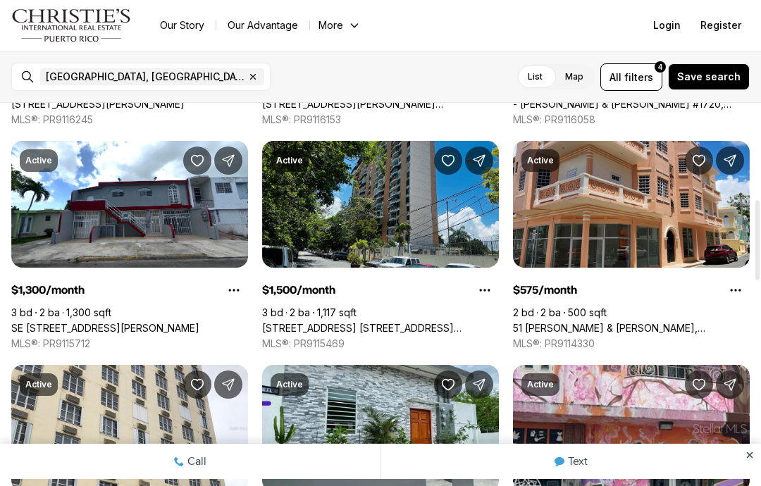
click at [151, 322] on link "SE [STREET_ADDRESS][PERSON_NAME]" at bounding box center [105, 328] width 188 height 13
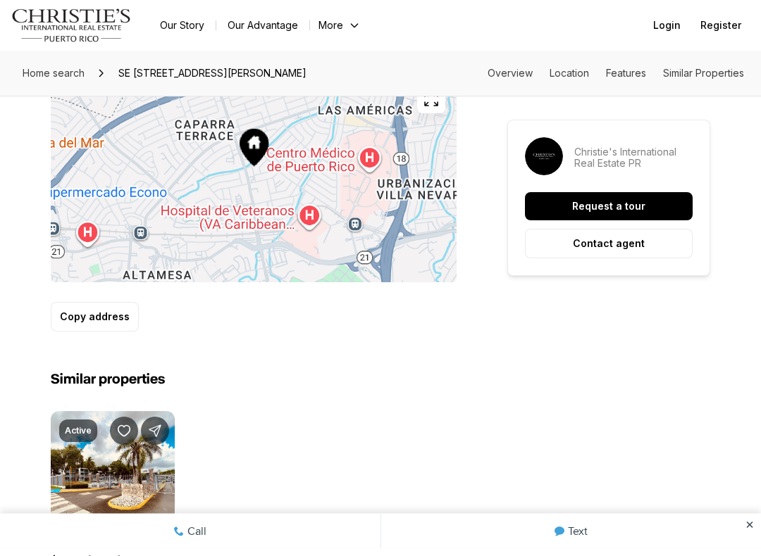
scroll to position [819, 0]
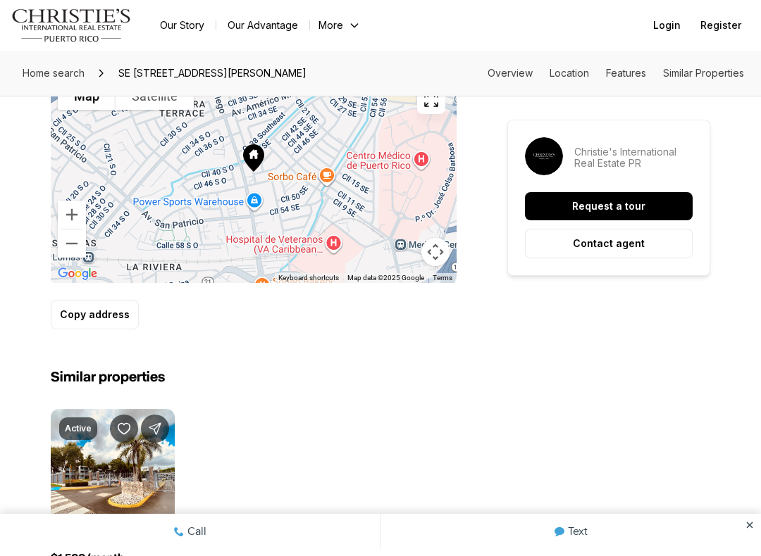
click at [164, 222] on div at bounding box center [254, 179] width 406 height 209
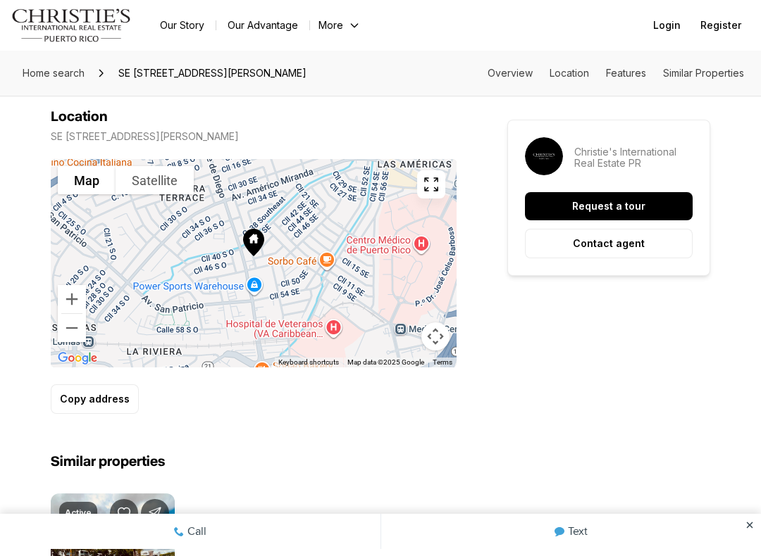
scroll to position [730, 0]
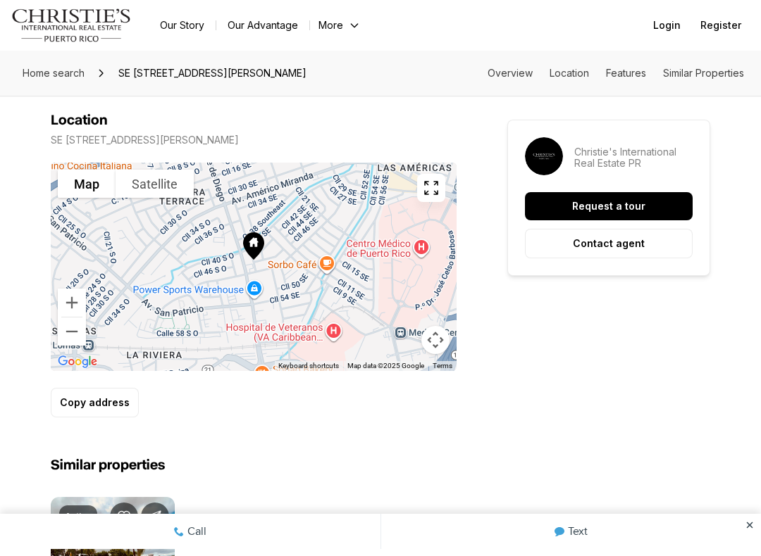
click at [428, 192] on button "button" at bounding box center [431, 188] width 28 height 28
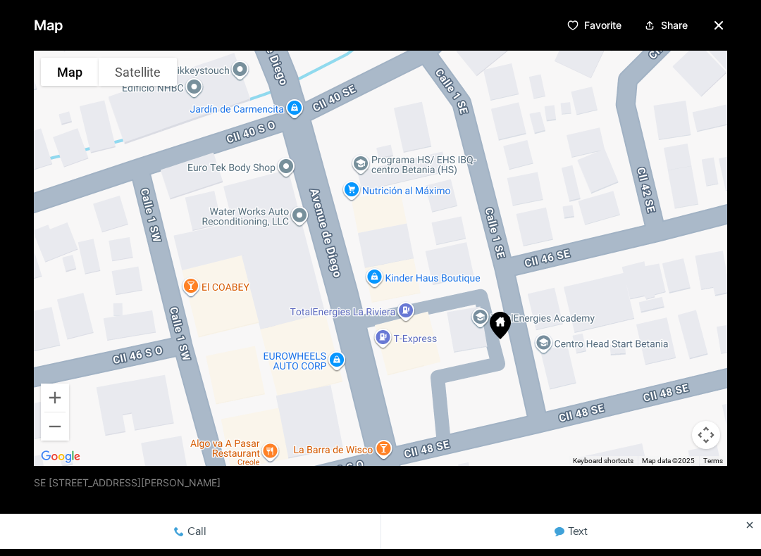
click at [724, 30] on icon "button" at bounding box center [718, 25] width 17 height 17
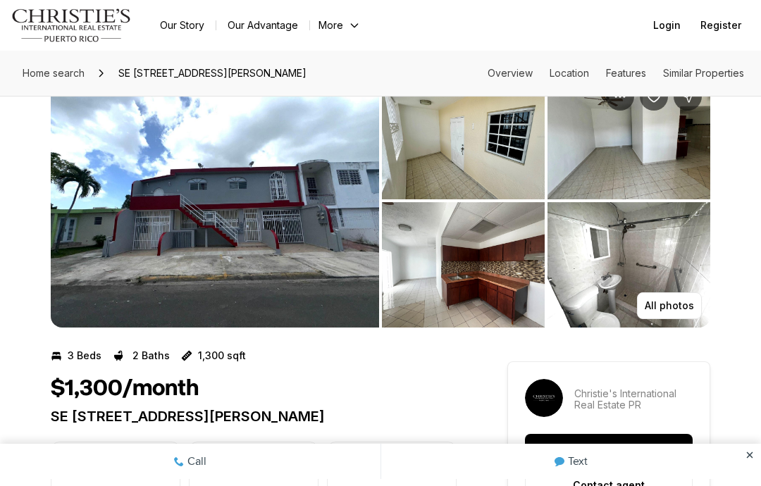
scroll to position [43, 0]
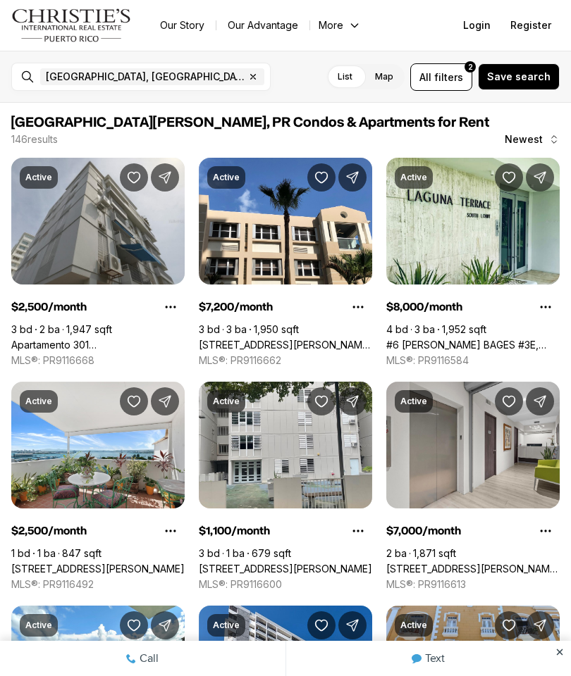
click at [438, 58] on div "San Juan, PR, US Remove San Juan, PR, US For rent Any price Property type · 1 A…" at bounding box center [285, 77] width 571 height 52
click at [447, 71] on span "filters" at bounding box center [448, 77] width 29 height 15
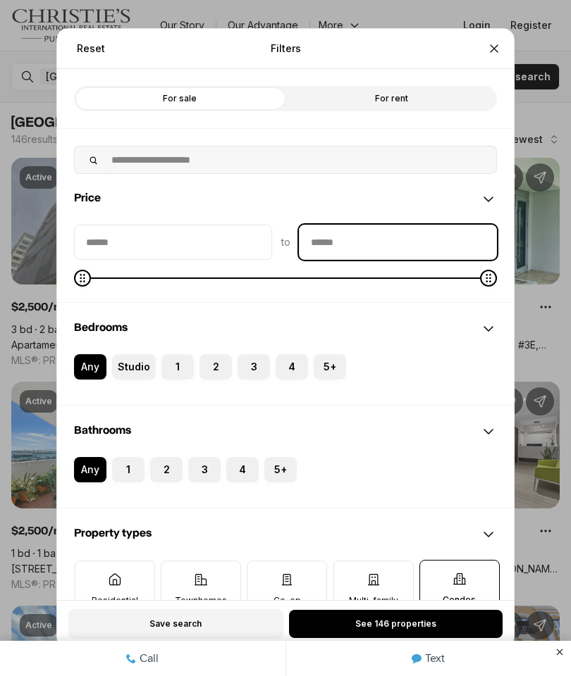
click at [323, 232] on input "priceMax" at bounding box center [397, 242] width 197 height 34
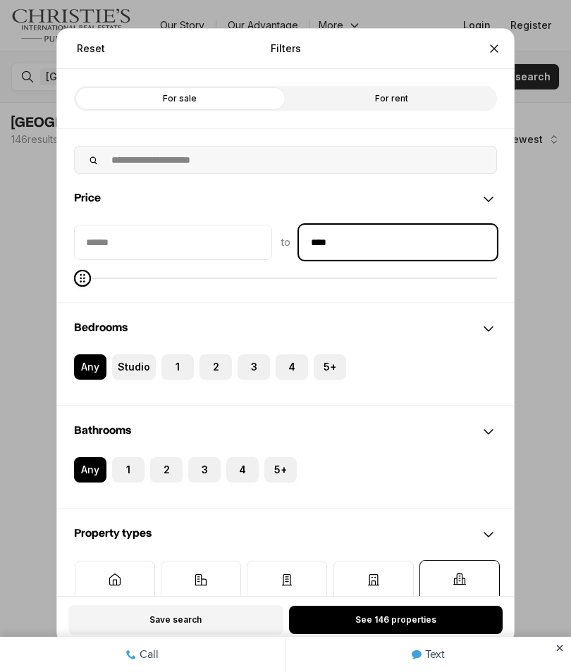
type input "******"
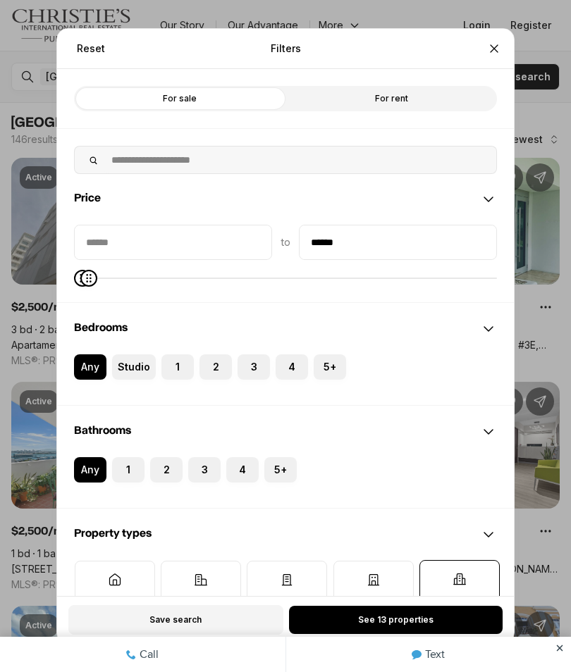
click at [556, 289] on div "Reset Filters Refine your search with more filters For sale For rent Price to *…" at bounding box center [285, 336] width 571 height 672
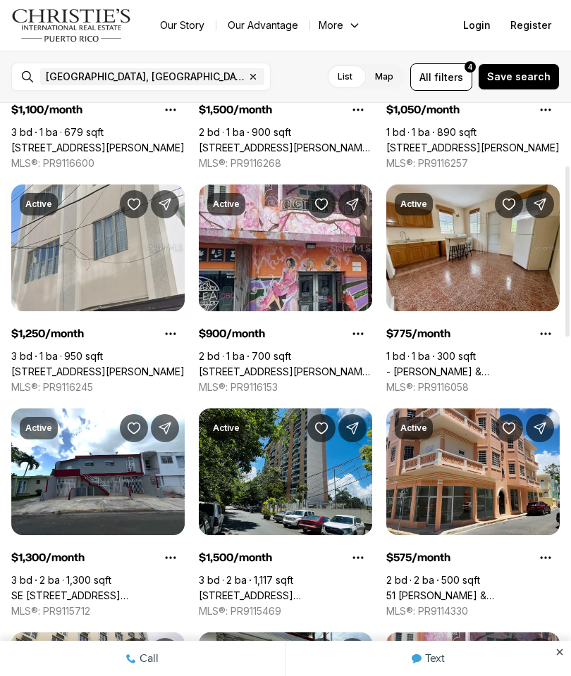
scroll to position [211, 0]
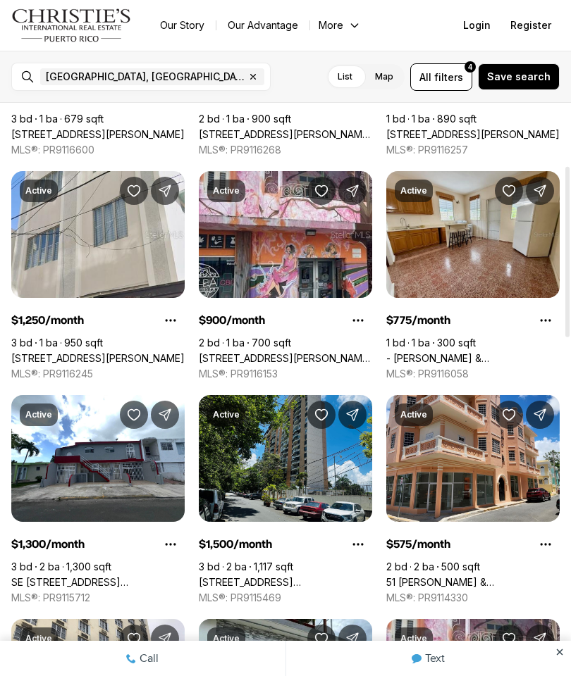
click at [94, 485] on link "SE [STREET_ADDRESS][PERSON_NAME]" at bounding box center [97, 582] width 173 height 13
